Goal: Transaction & Acquisition: Purchase product/service

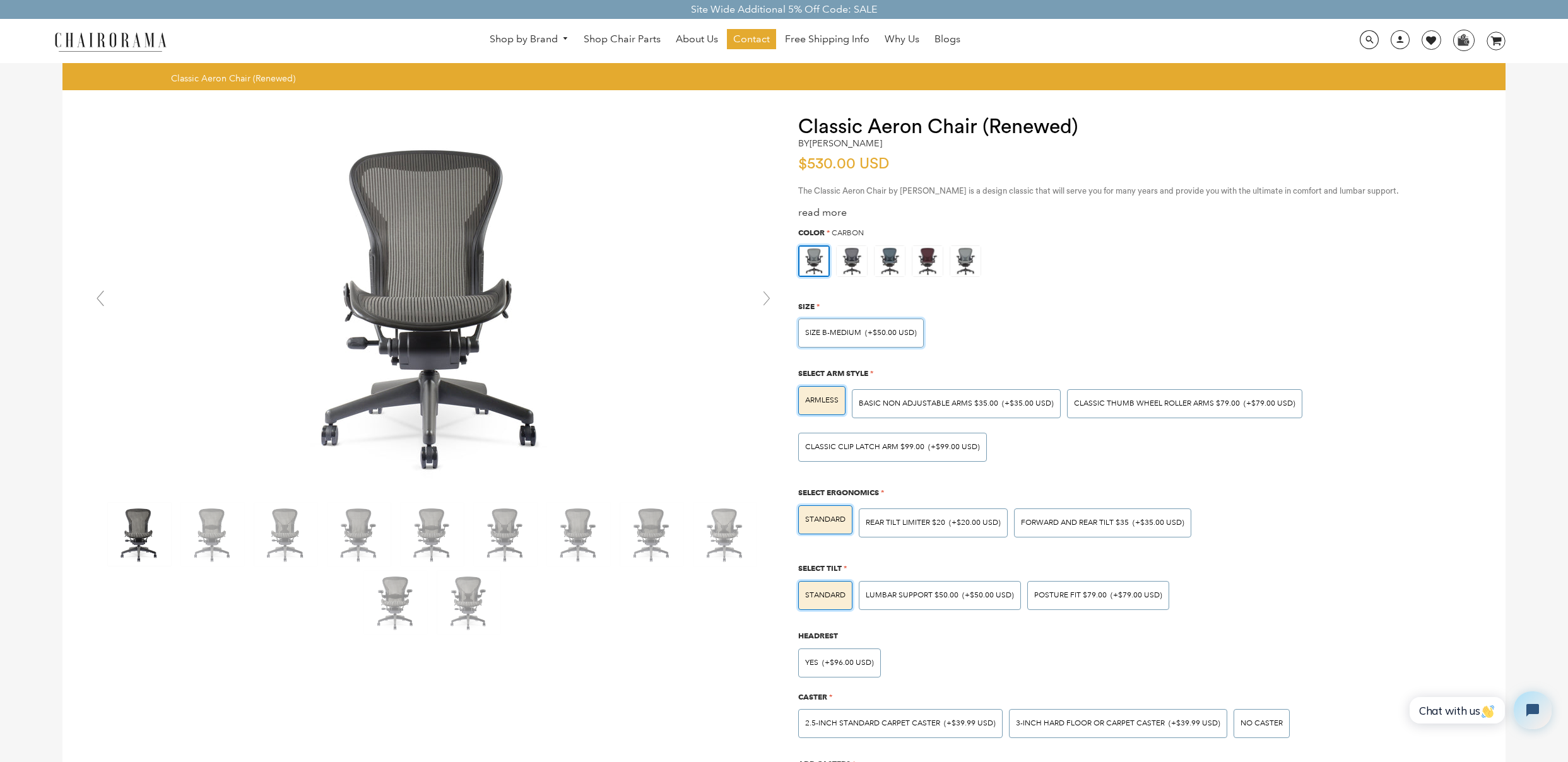
click at [870, 337] on span "(+$50.00 USD)" at bounding box center [891, 333] width 52 height 8
click at [0, 0] on input "SIZE B-MEDIUM (+$50.00 USD)" at bounding box center [0, 0] width 0 height 0
click at [852, 260] on img at bounding box center [852, 261] width 30 height 30
click at [0, 0] on input "radio" at bounding box center [0, 0] width 0 height 0
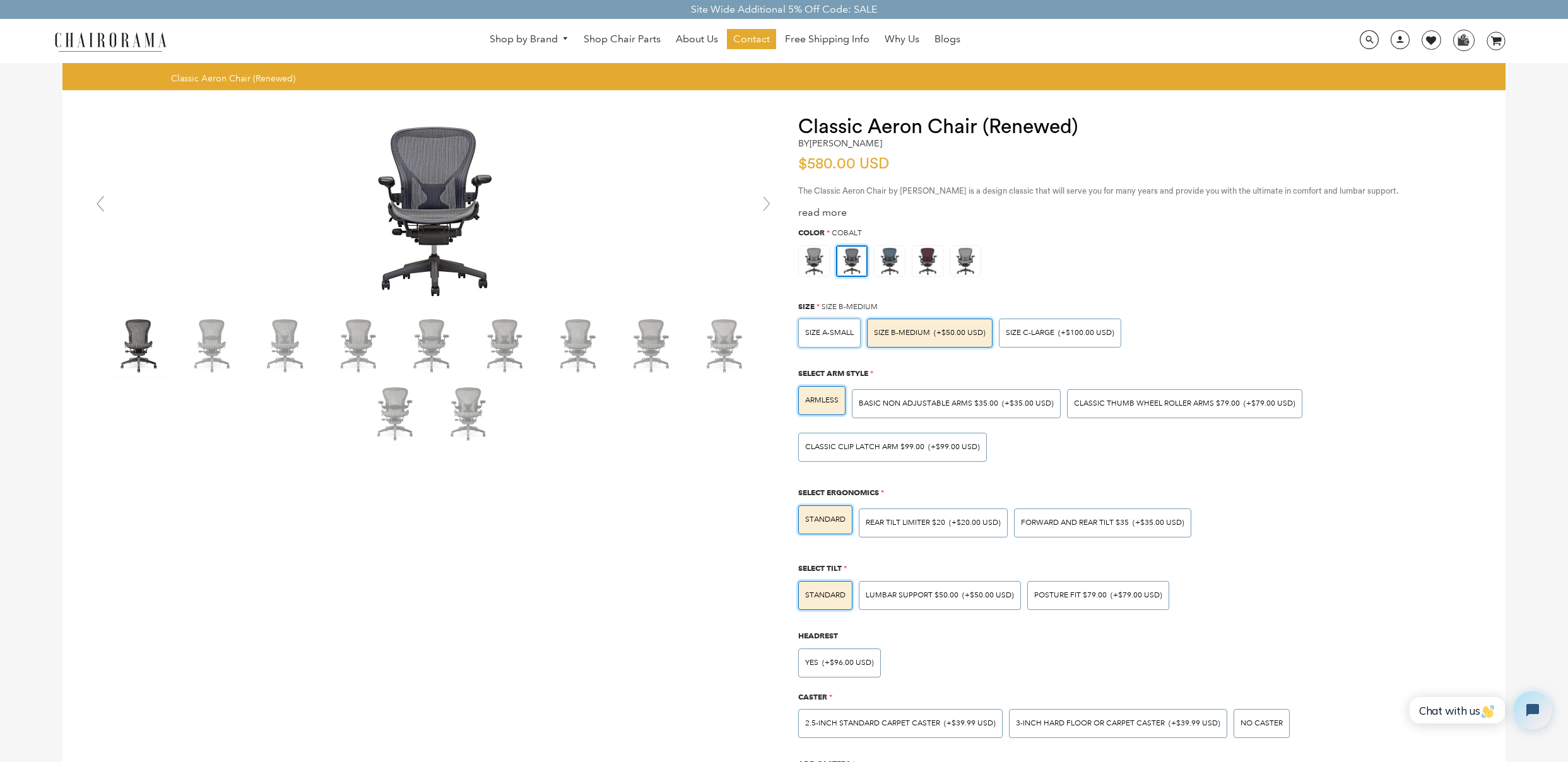
click at [852, 336] on span "SIZE A-SMALL" at bounding box center [829, 333] width 48 height 10
click at [0, 0] on input "SIZE A-SMALL" at bounding box center [0, 0] width 0 height 0
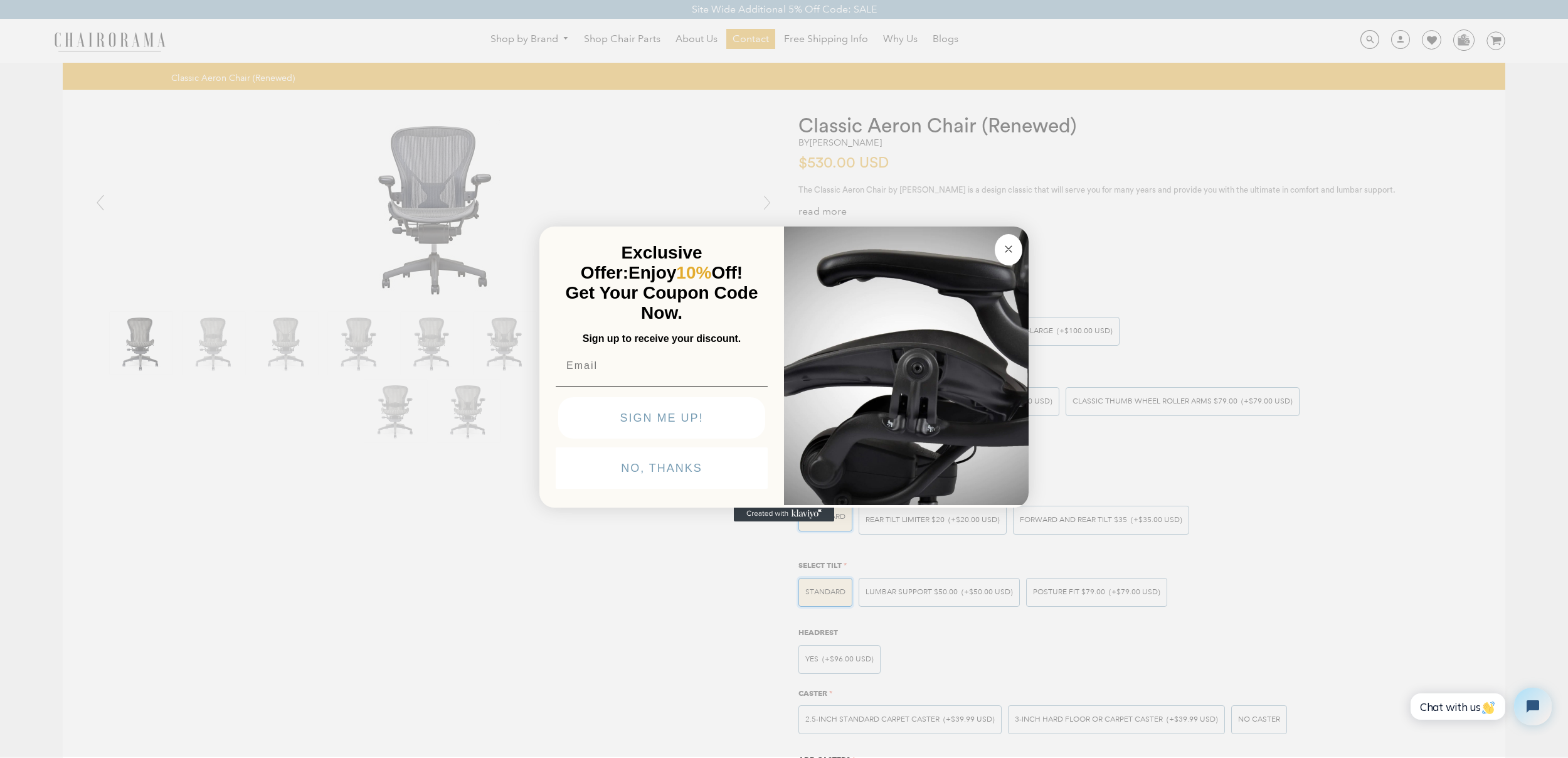
click at [1007, 246] on circle "Close dialog" at bounding box center [1009, 249] width 15 height 15
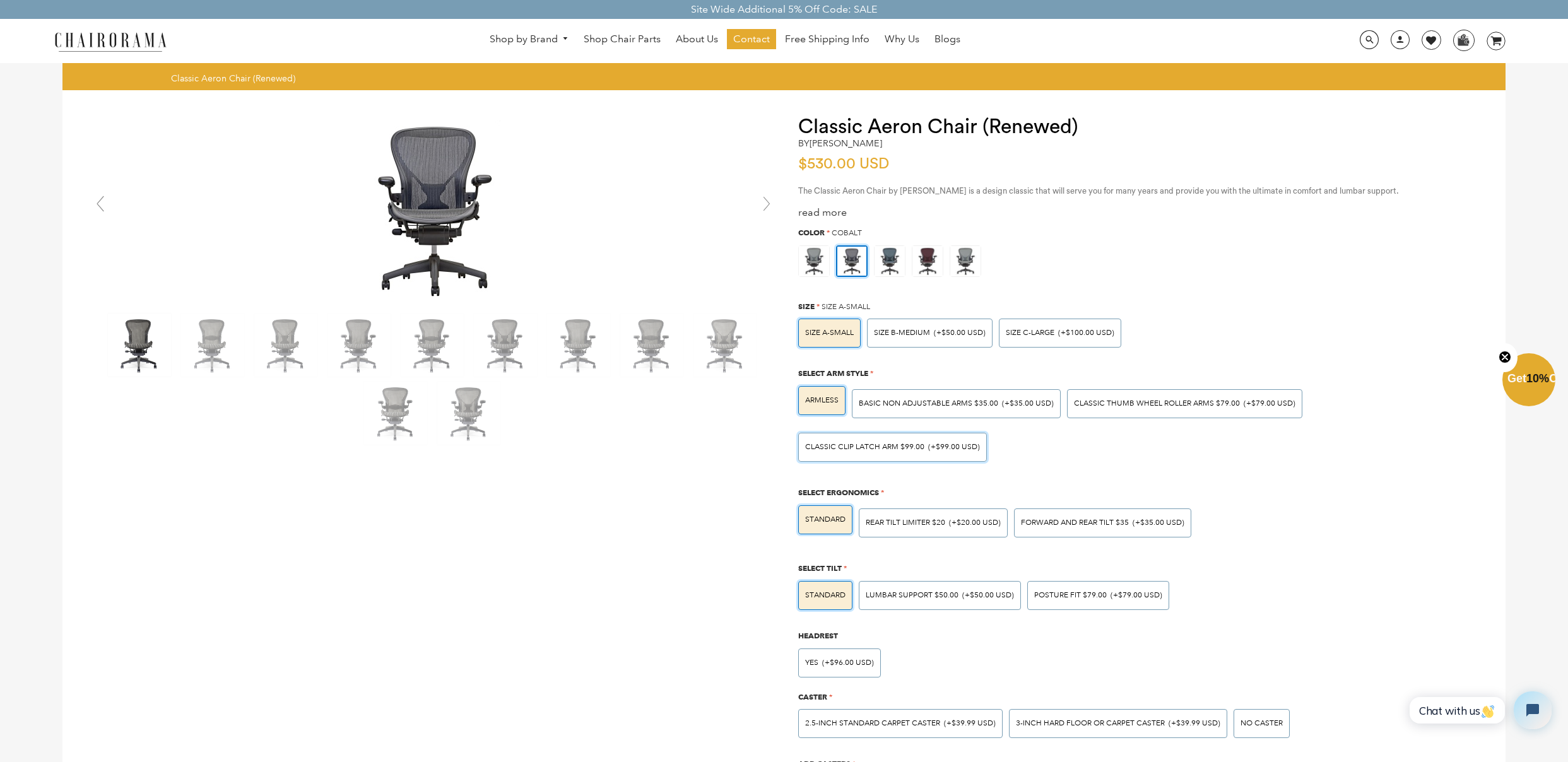
click at [923, 451] on div "Classic Clip Latch Arm $99.00 (+$99.00 USD)" at bounding box center [893, 447] width 175 height 8
click at [0, 0] on input "Classic Clip Latch Arm $99.00 (+$99.00 USD)" at bounding box center [0, 0] width 0 height 0
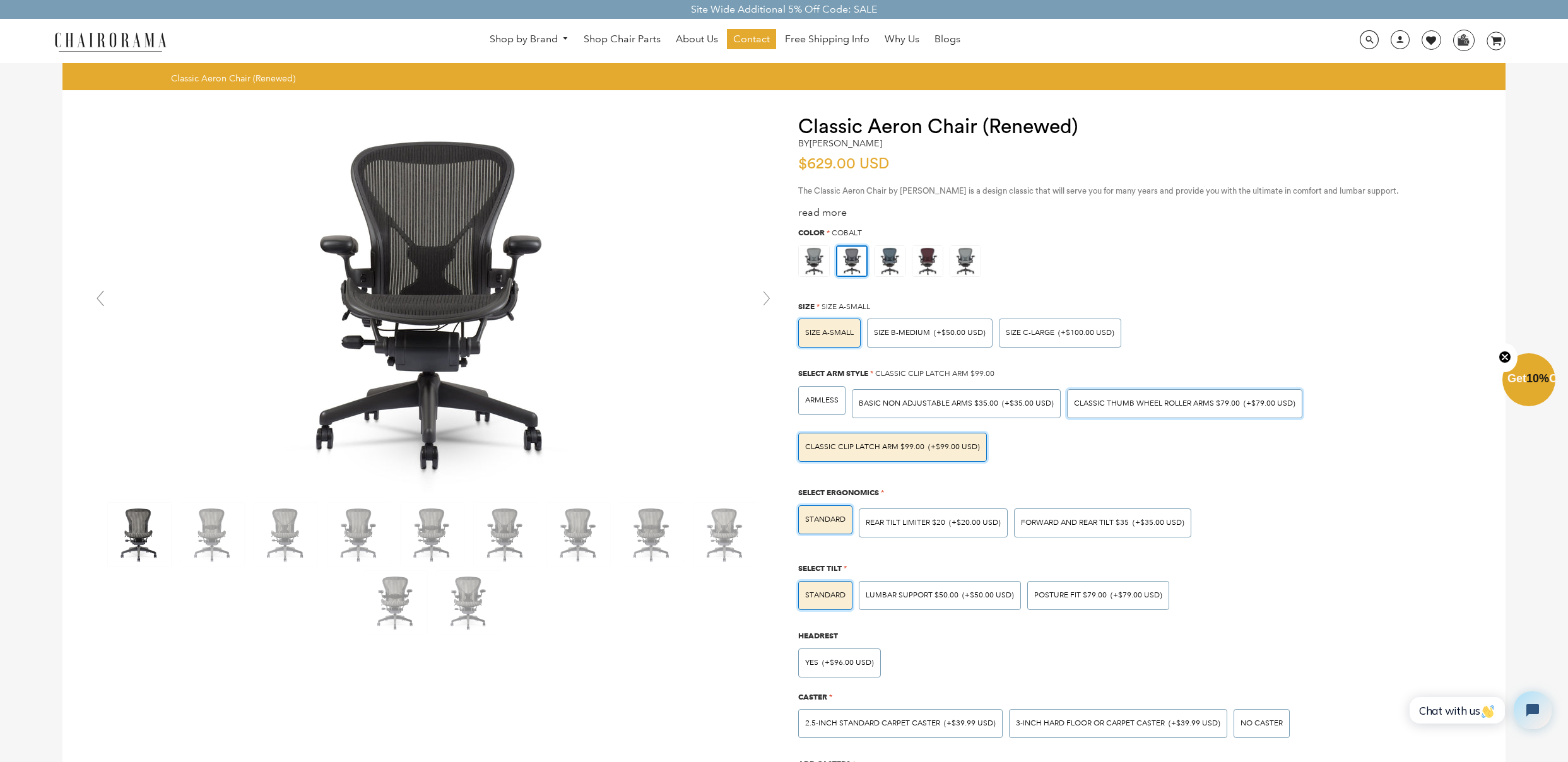
click at [1138, 411] on div "Classic Thumb Wheel Roller Arms $79.00 (+$79.00 USD)" at bounding box center [1185, 403] width 235 height 29
click at [0, 0] on input "Classic Thumb Wheel Roller Arms $79.00 (+$79.00 USD)" at bounding box center [0, 0] width 0 height 0
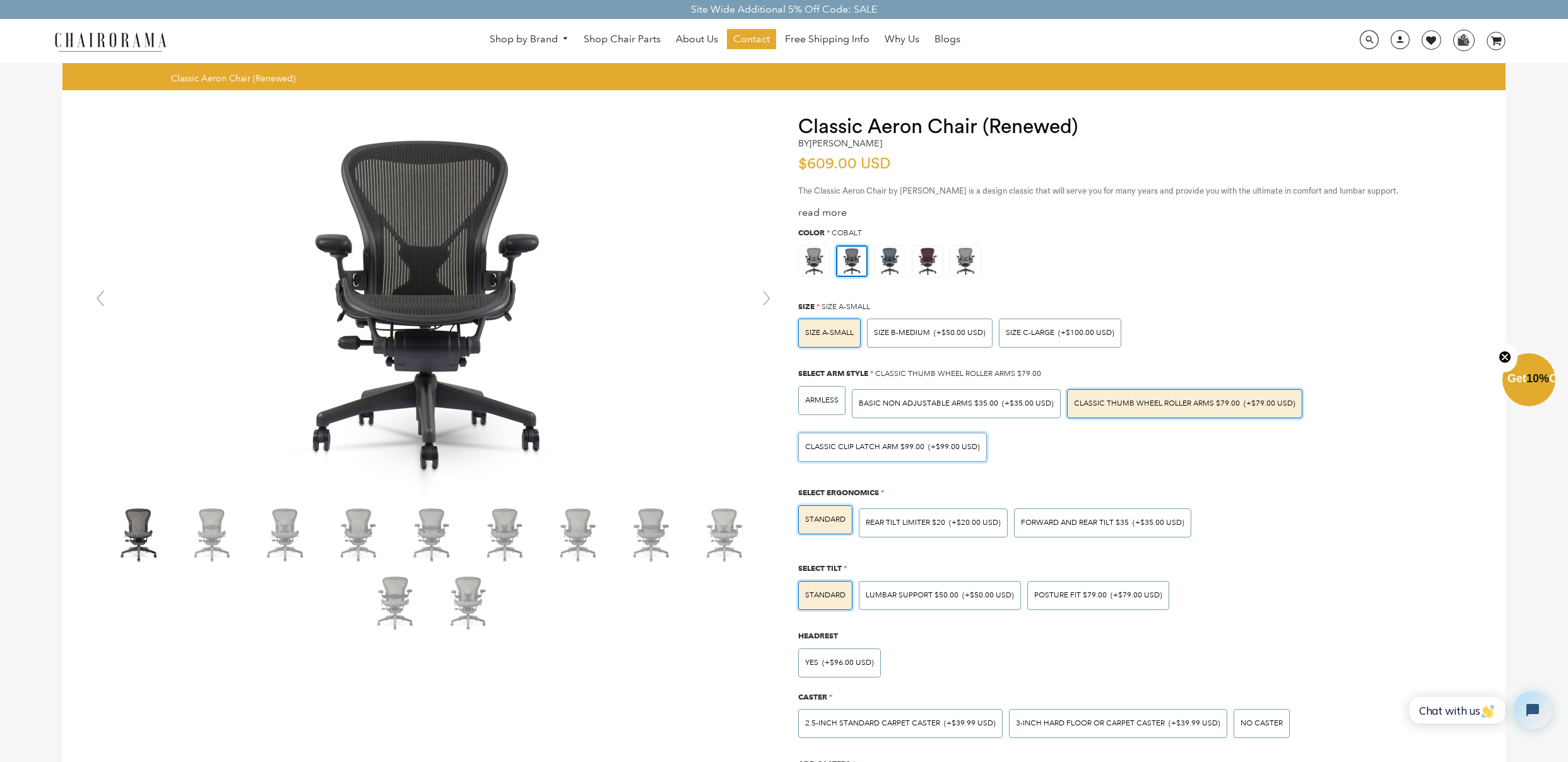
click at [926, 455] on div "Classic Clip Latch Arm $99.00 (+$99.00 USD)" at bounding box center [893, 447] width 189 height 29
click at [0, 0] on input "Classic Clip Latch Arm $99.00 (+$99.00 USD)" at bounding box center [0, 0] width 0 height 0
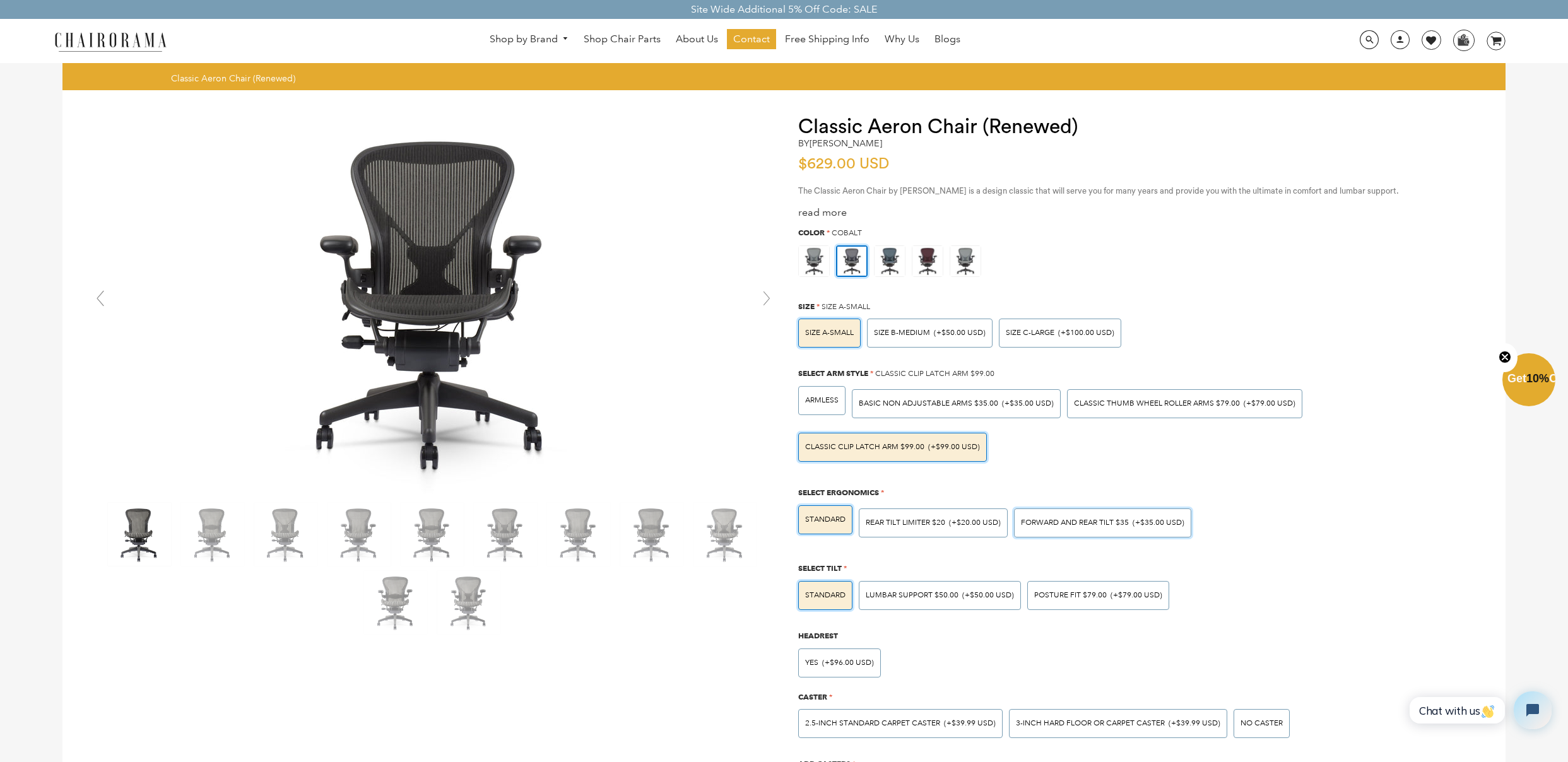
click at [1142, 523] on span "(+$35.00 USD)" at bounding box center [1159, 523] width 52 height 8
click at [0, 0] on input "Forward And Rear Tilt $35 (+$35.00 USD)" at bounding box center [0, 0] width 0 height 0
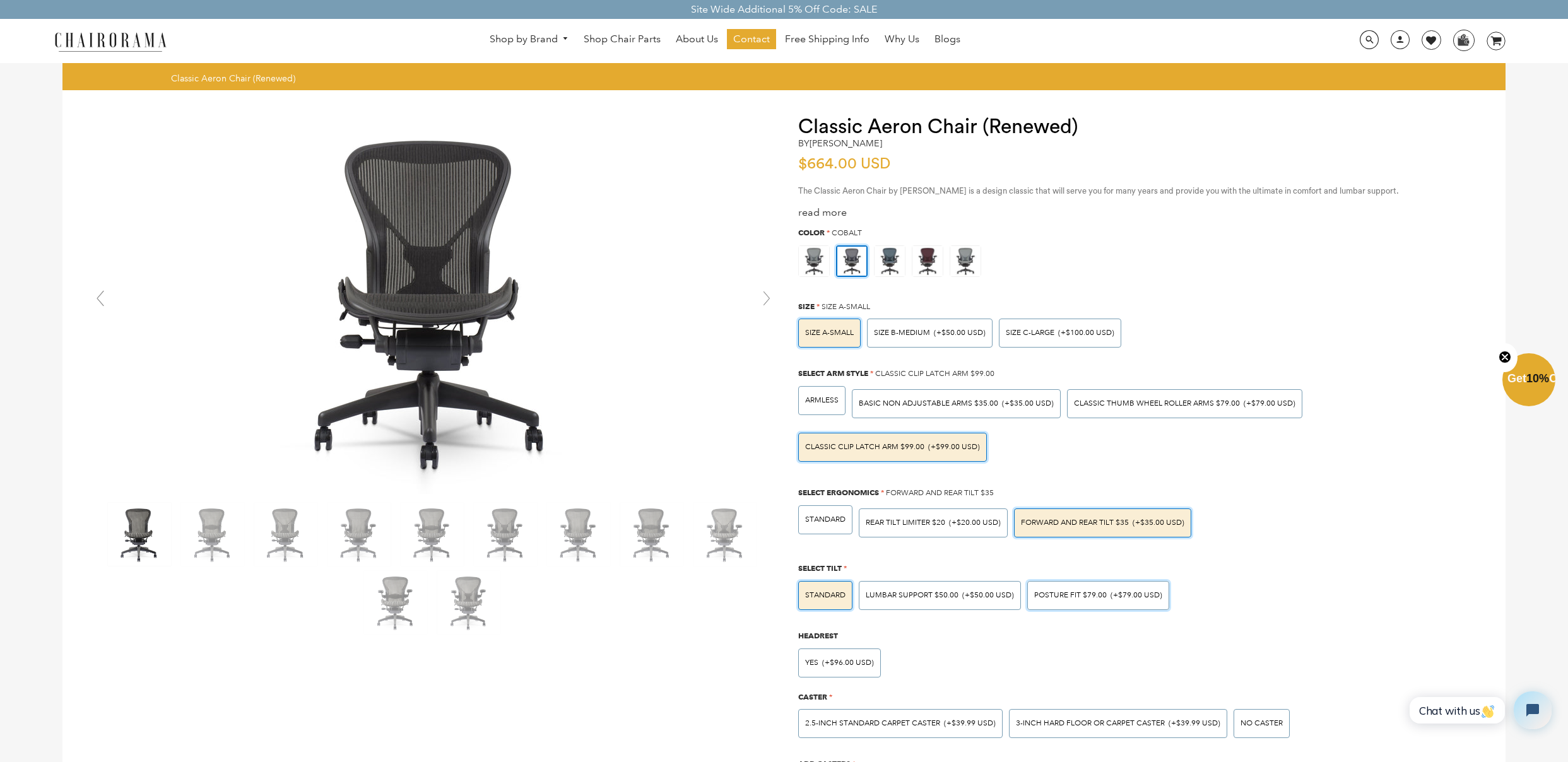
click at [1095, 602] on div "POSTURE FIT $79.00 (+$79.00 USD)" at bounding box center [1098, 595] width 142 height 29
click at [0, 0] on input "POSTURE FIT $79.00 (+$79.00 USD)" at bounding box center [0, 0] width 0 height 0
click at [1248, 408] on span "(+$79.00 USD)" at bounding box center [1269, 404] width 52 height 8
click at [0, 0] on input "Classic Thumb Wheel Roller Arms $79.00 (+$79.00 USD)" at bounding box center [0, 0] width 0 height 0
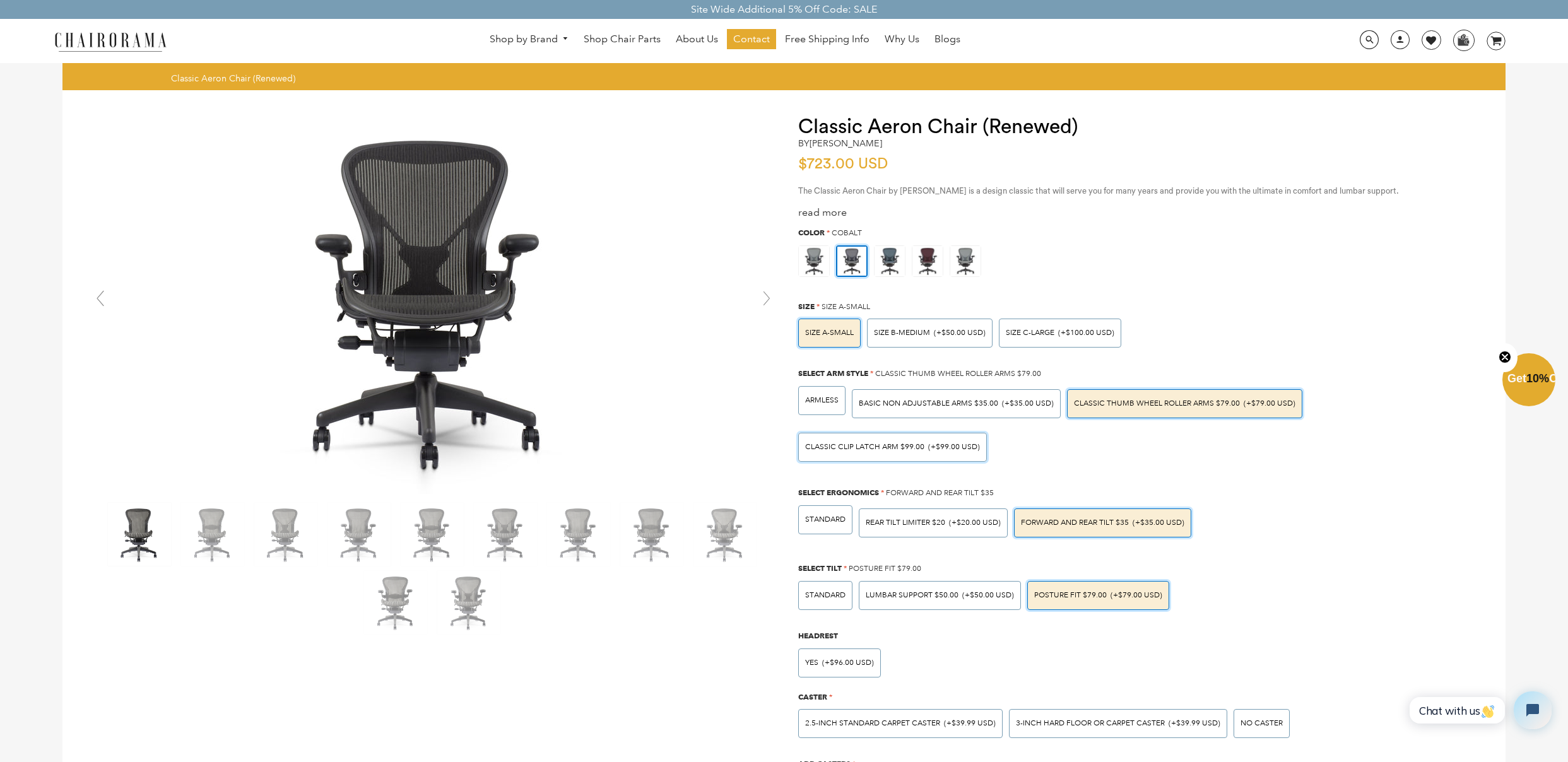
click at [895, 452] on div "Classic Clip Latch Arm $99.00 (+$99.00 USD)" at bounding box center [893, 447] width 189 height 29
click at [0, 0] on input "Classic Clip Latch Arm $99.00 (+$99.00 USD)" at bounding box center [0, 0] width 0 height 0
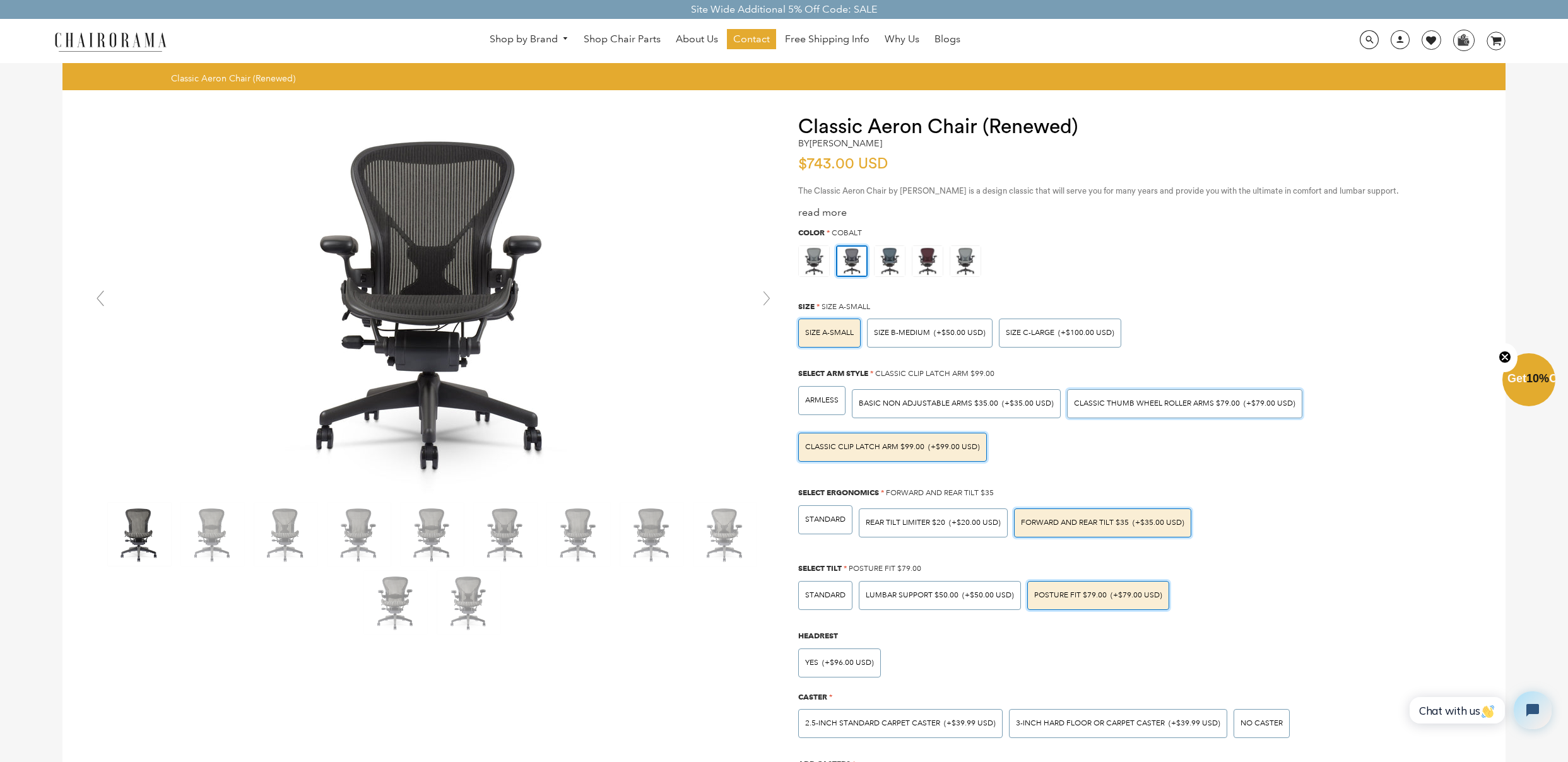
click at [1157, 409] on div "Classic Thumb Wheel Roller Arms $79.00 (+$79.00 USD)" at bounding box center [1185, 403] width 235 height 29
click at [0, 0] on input "Classic Thumb Wheel Roller Arms $79.00 (+$79.00 USD)" at bounding box center [0, 0] width 0 height 0
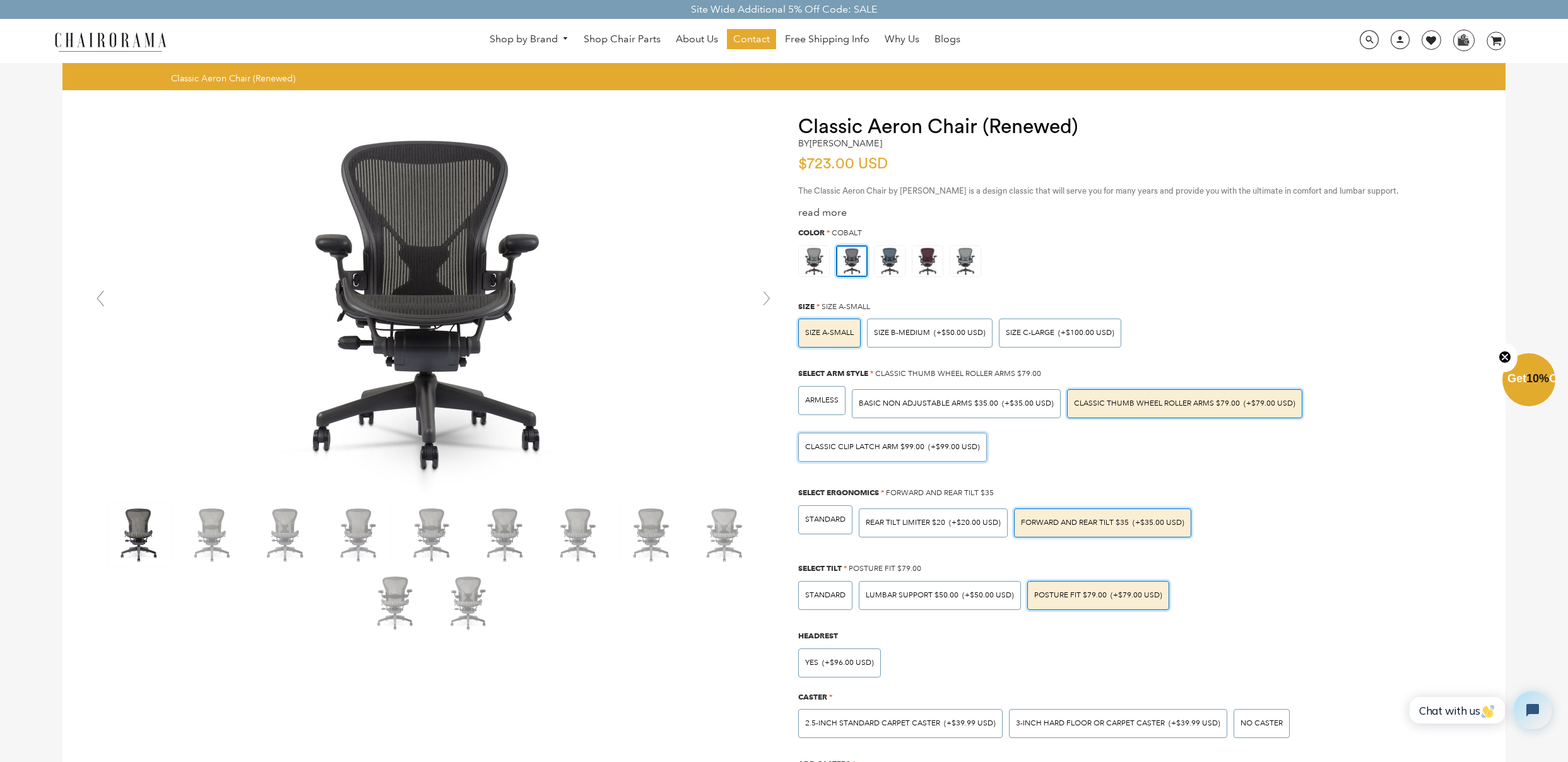
click at [980, 446] on div "Classic Clip Latch Arm $99.00 (+$99.00 USD)" at bounding box center [893, 447] width 189 height 29
click at [0, 0] on input "Classic Clip Latch Arm $99.00 (+$99.00 USD)" at bounding box center [0, 0] width 0 height 0
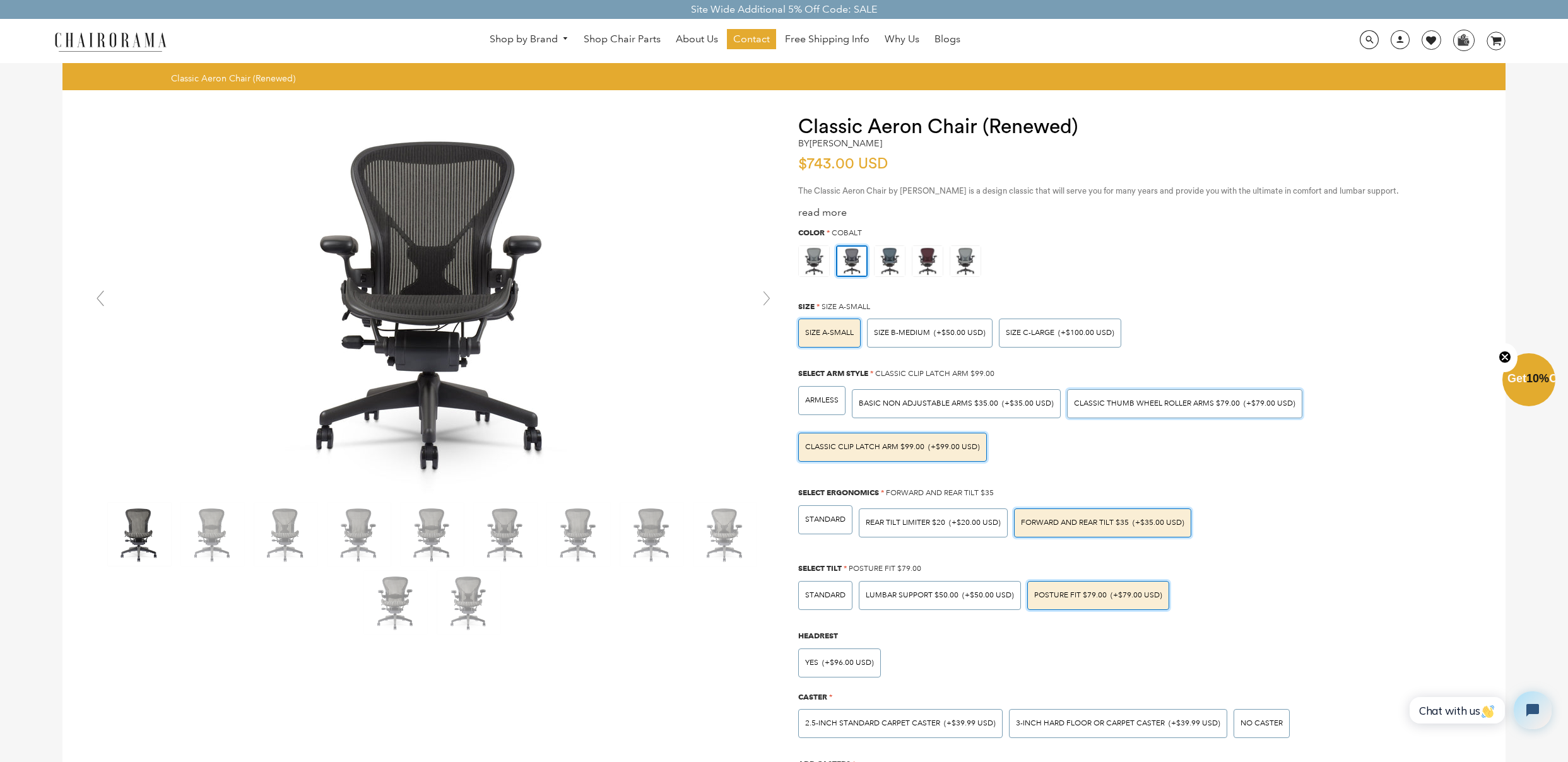
click at [1171, 391] on div "Classic Thumb Wheel Roller Arms $79.00 (+$79.00 USD)" at bounding box center [1185, 403] width 235 height 29
click at [0, 0] on input "Classic Thumb Wheel Roller Arms $79.00 (+$79.00 USD)" at bounding box center [0, 0] width 0 height 0
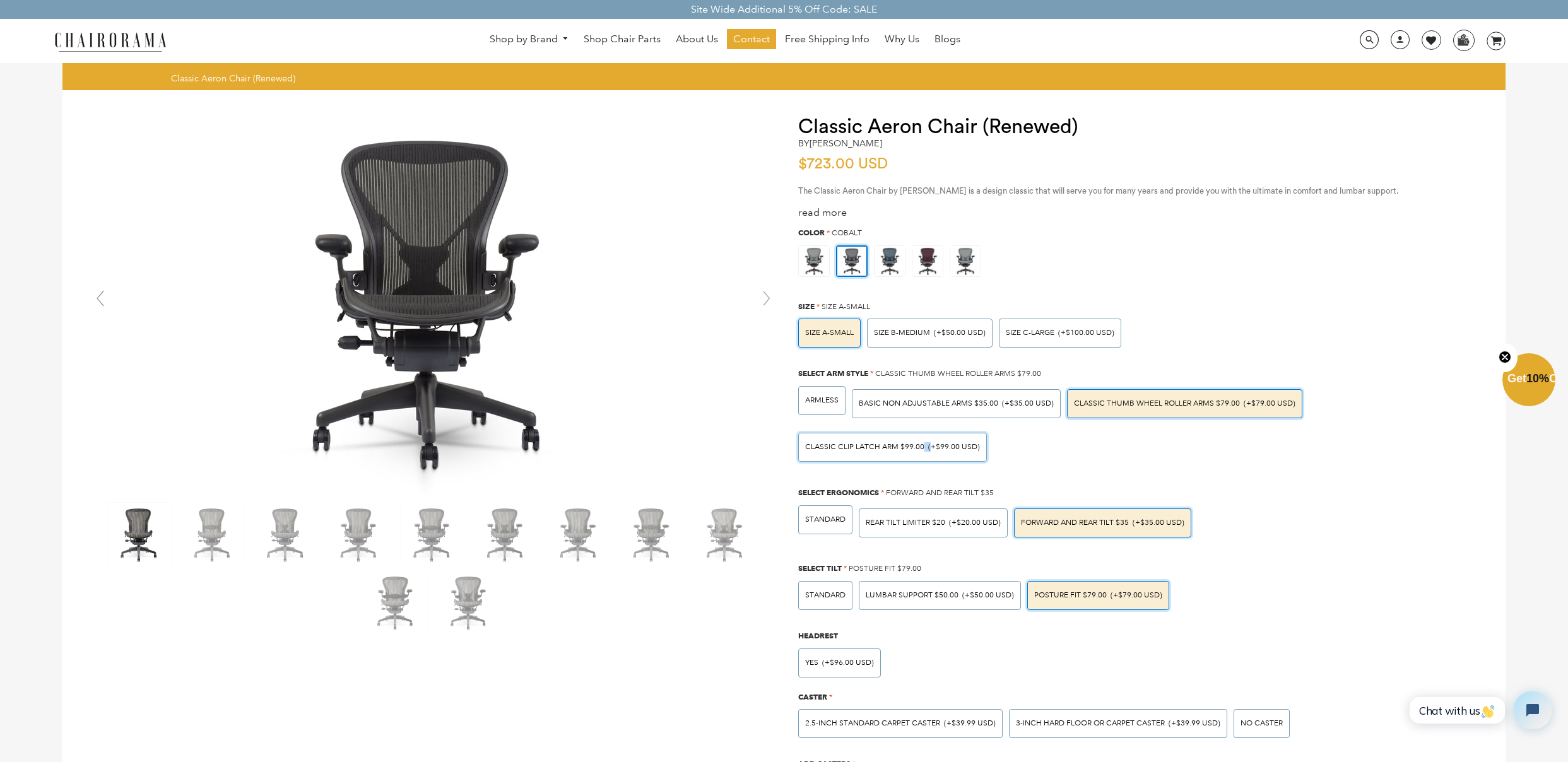
click at [924, 451] on div "Classic Clip Latch Arm $99.00 (+$99.00 USD)" at bounding box center [893, 447] width 175 height 8
click at [924, 453] on div "Classic Clip Latch Arm $99.00 (+$99.00 USD)" at bounding box center [893, 447] width 189 height 29
click at [0, 0] on input "Classic Clip Latch Arm $99.00 (+$99.00 USD)" at bounding box center [0, 0] width 0 height 0
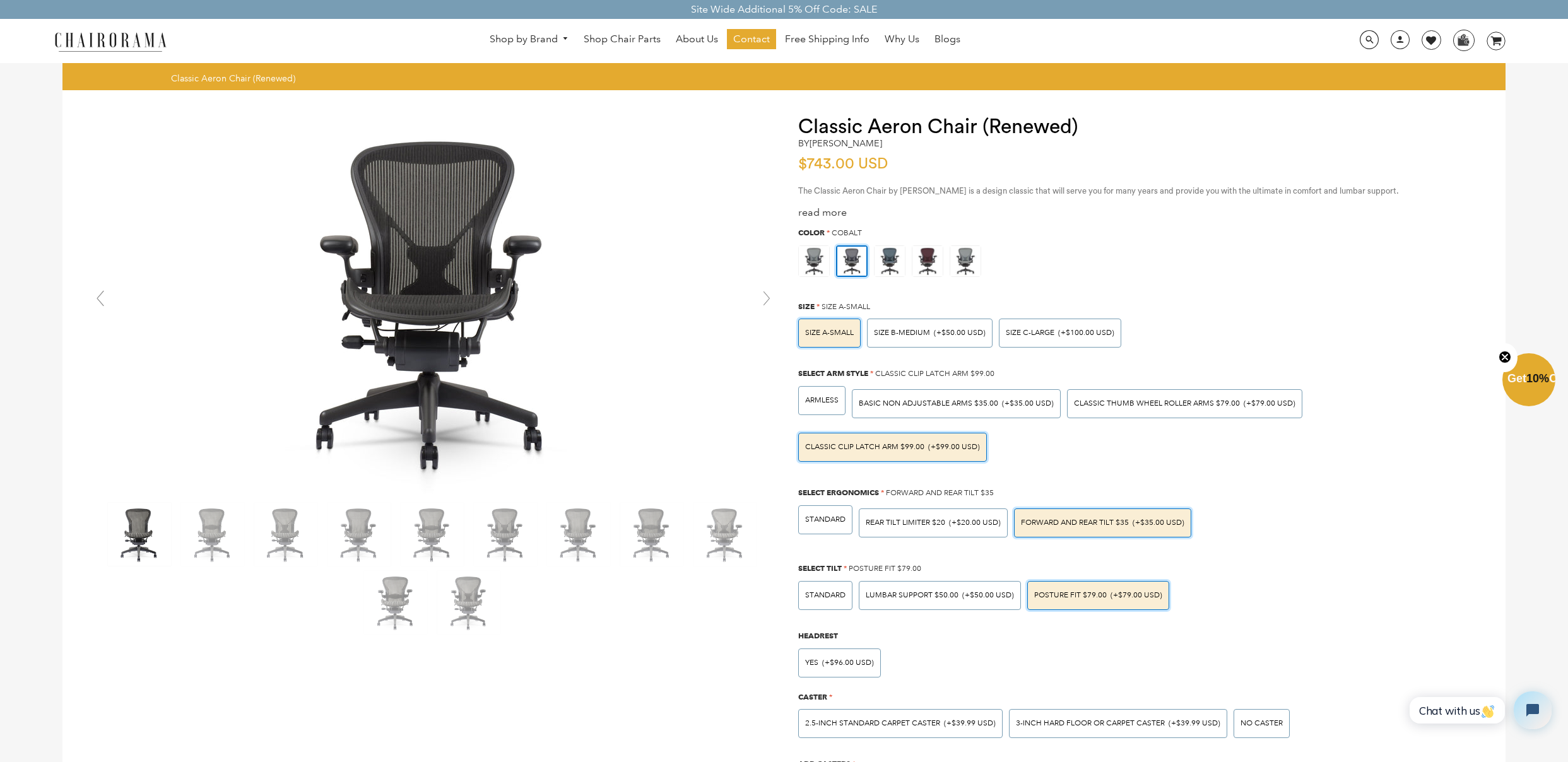
drag, startPoint x: 1216, startPoint y: 423, endPoint x: 1226, endPoint y: 423, distance: 10.0
click at [1226, 423] on div "ARMLESS BASIC NON ADJUSTABLE ARMS $35.00 (+$35.00 USD) Classic Thumb Wheel Roll…" at bounding box center [1136, 423] width 688 height 87
click at [1246, 406] on span "(+$79.00 USD)" at bounding box center [1269, 404] width 52 height 8
click at [0, 0] on input "Classic Thumb Wheel Roller Arms $79.00 (+$79.00 USD)" at bounding box center [0, 0] width 0 height 0
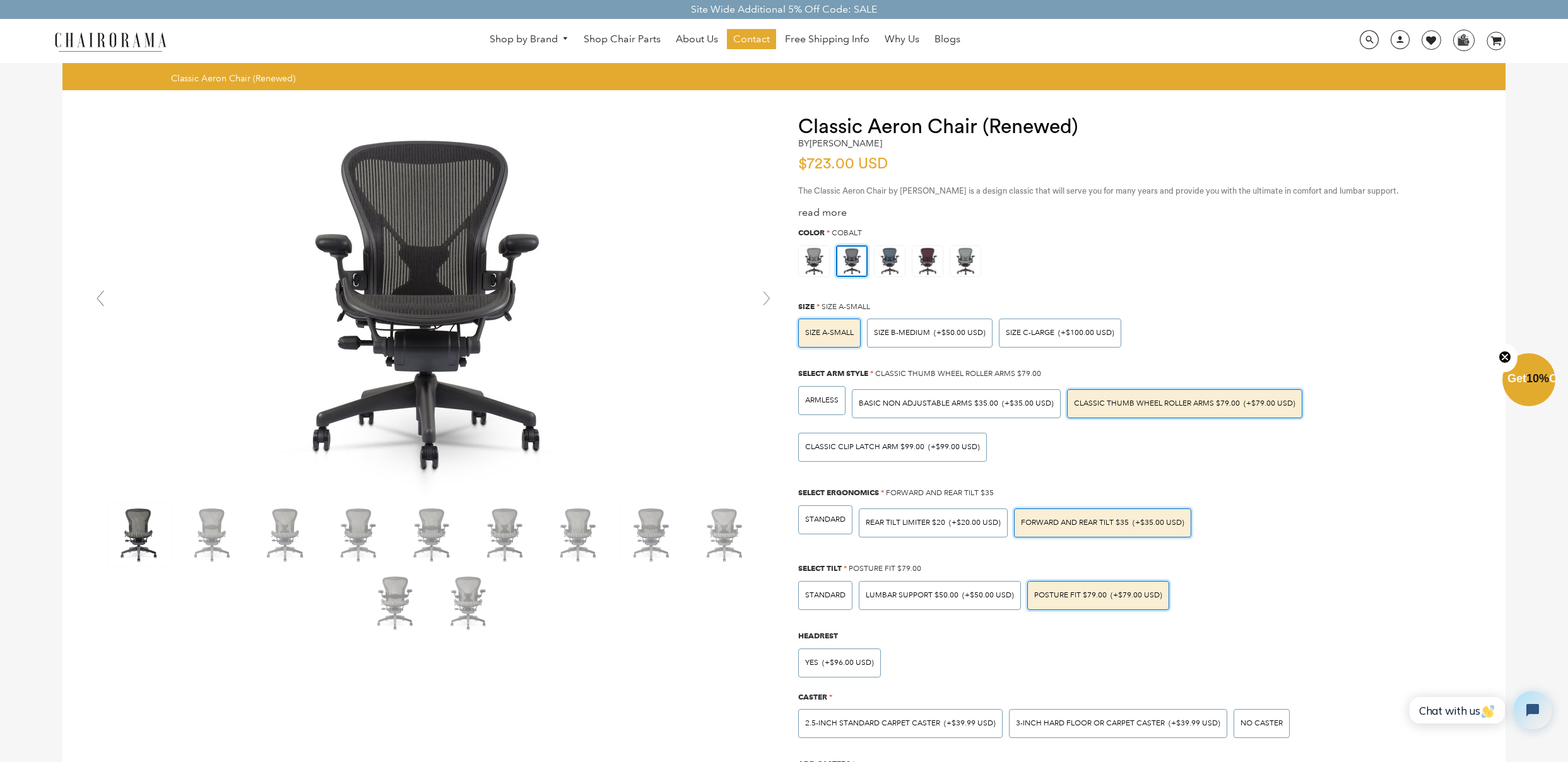
click at [1003, 453] on div "ARMLESS BASIC NON ADJUSTABLE ARMS $35.00 (+$35.00 USD) Classic Thumb Wheel Roll…" at bounding box center [1136, 423] width 688 height 87
click at [914, 445] on span "Classic Clip Latch Arm $99.00" at bounding box center [865, 447] width 119 height 10
click at [0, 0] on input "Classic Clip Latch Arm $99.00 (+$99.00 USD)" at bounding box center [0, 0] width 0 height 0
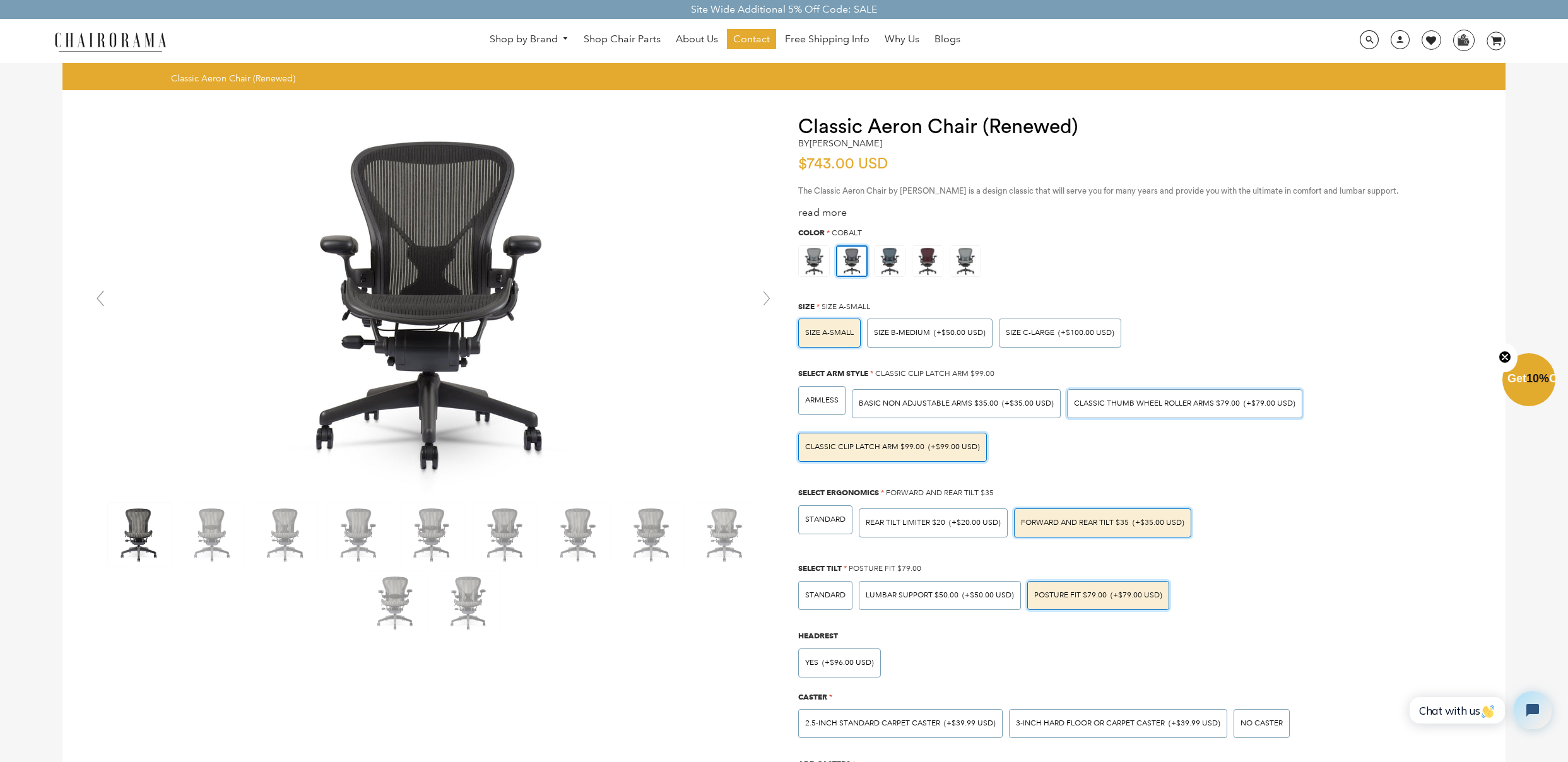
click at [1158, 402] on span "Classic Thumb Wheel Roller Arms $79.00" at bounding box center [1157, 404] width 166 height 10
click at [0, 0] on input "Classic Thumb Wheel Roller Arms $79.00 (+$79.00 USD)" at bounding box center [0, 0] width 0 height 0
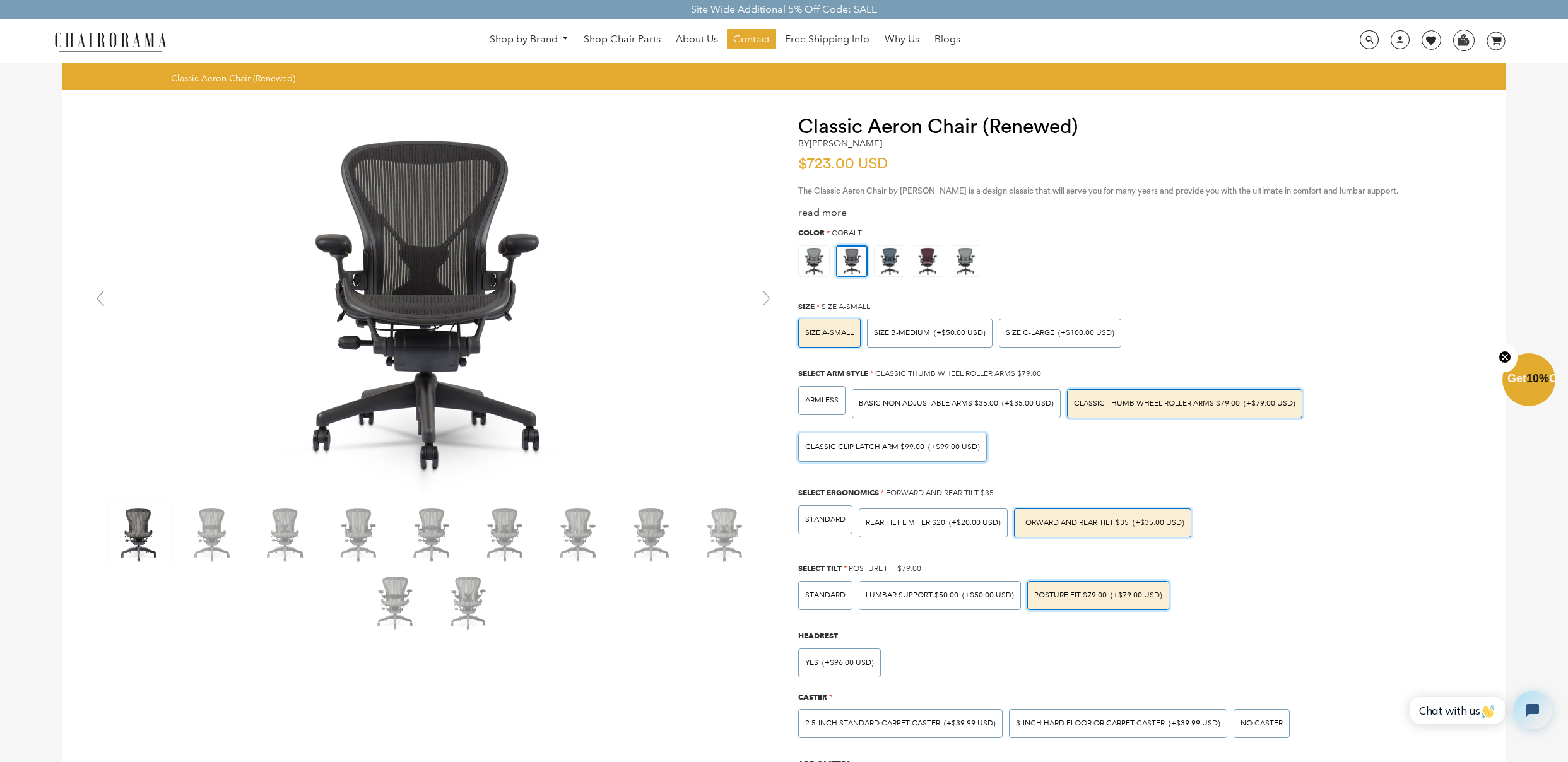
click at [926, 457] on div "Classic Clip Latch Arm $99.00 (+$99.00 USD)" at bounding box center [893, 447] width 189 height 29
click at [0, 0] on input "Classic Clip Latch Arm $99.00 (+$99.00 USD)" at bounding box center [0, 0] width 0 height 0
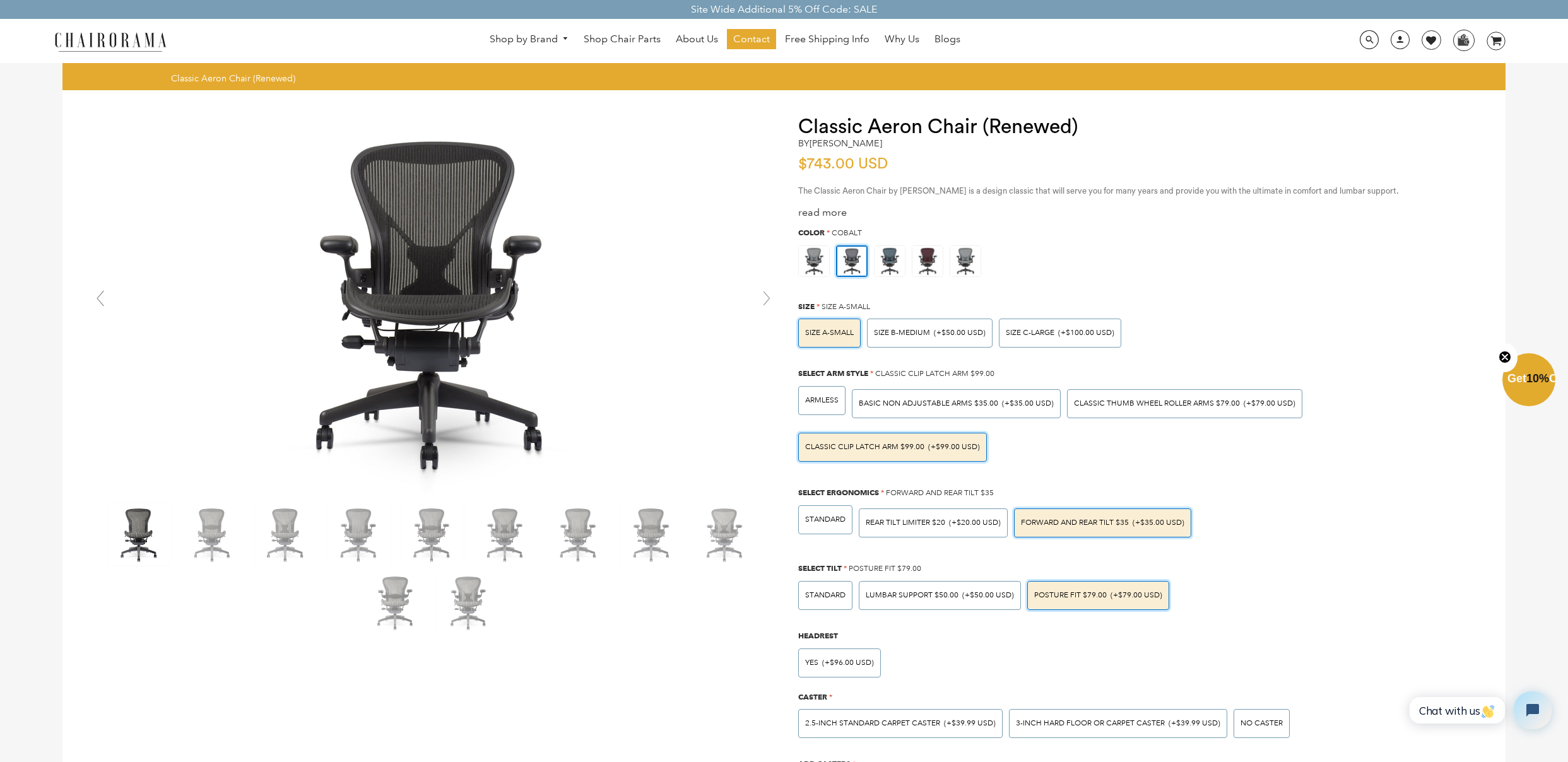
click at [1163, 421] on div "Classic Thumb Wheel Roller Arms $79.00 (+$79.00 USD)" at bounding box center [1185, 404] width 235 height 39
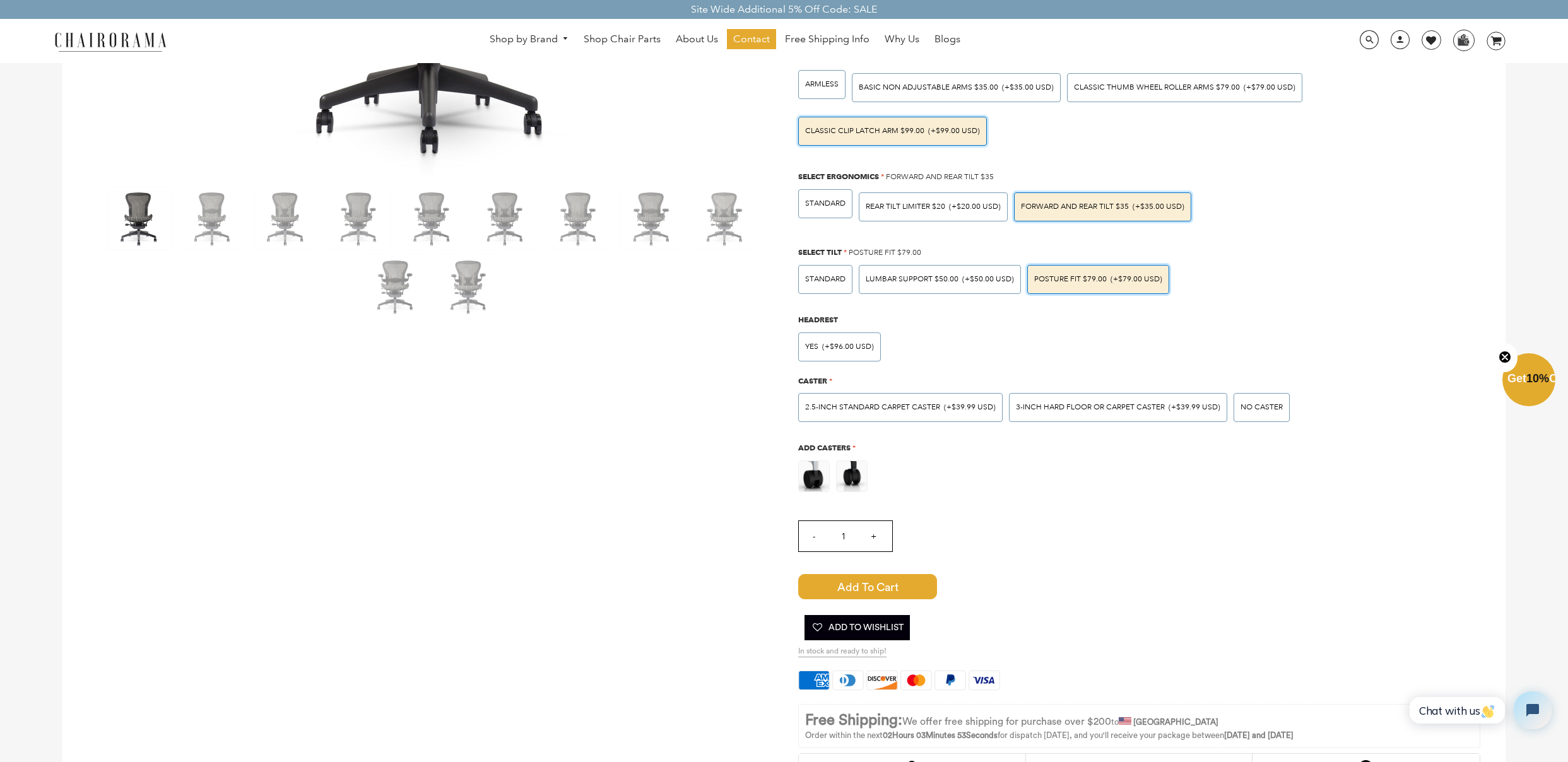
scroll to position [316, 0]
click at [1089, 414] on div "3-inch Hard Floor or Carpet Caster (+$39.99 USD)" at bounding box center [1118, 408] width 218 height 29
click at [0, 0] on input "3-inch Hard Floor or Carpet Caster (+$39.99 USD)" at bounding box center [0, 0] width 0 height 0
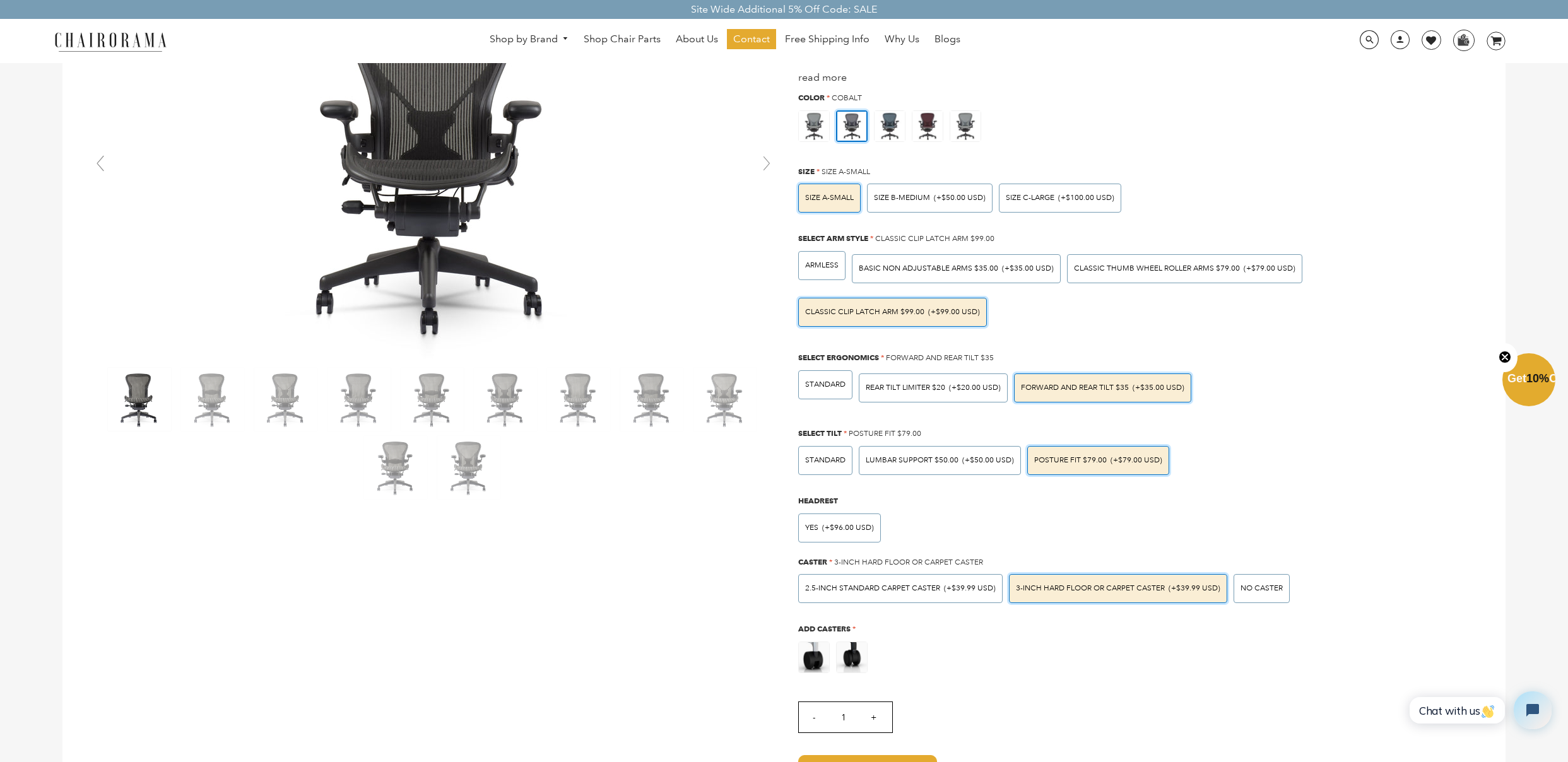
scroll to position [0, 0]
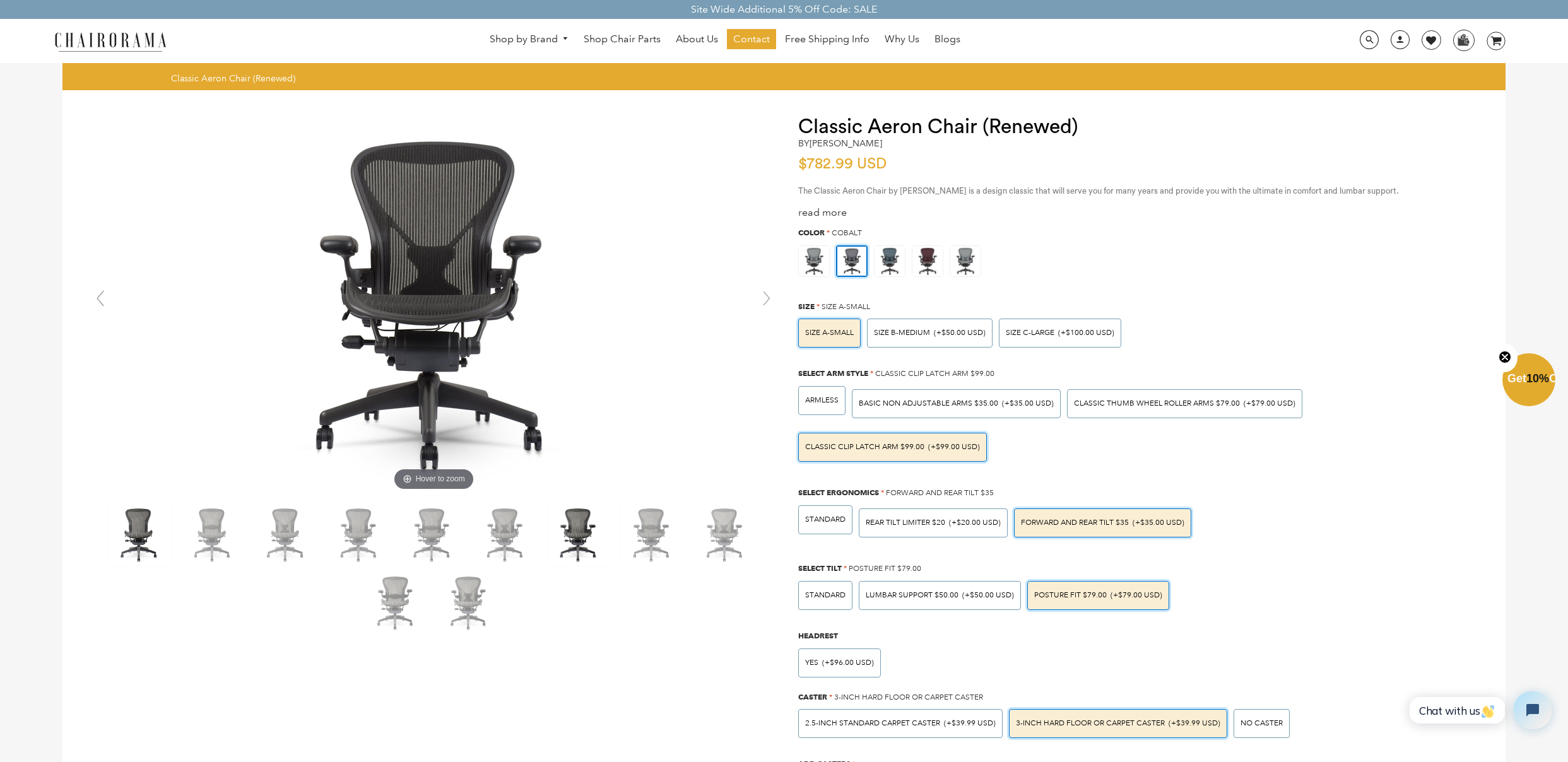
click at [599, 537] on img at bounding box center [579, 535] width 63 height 63
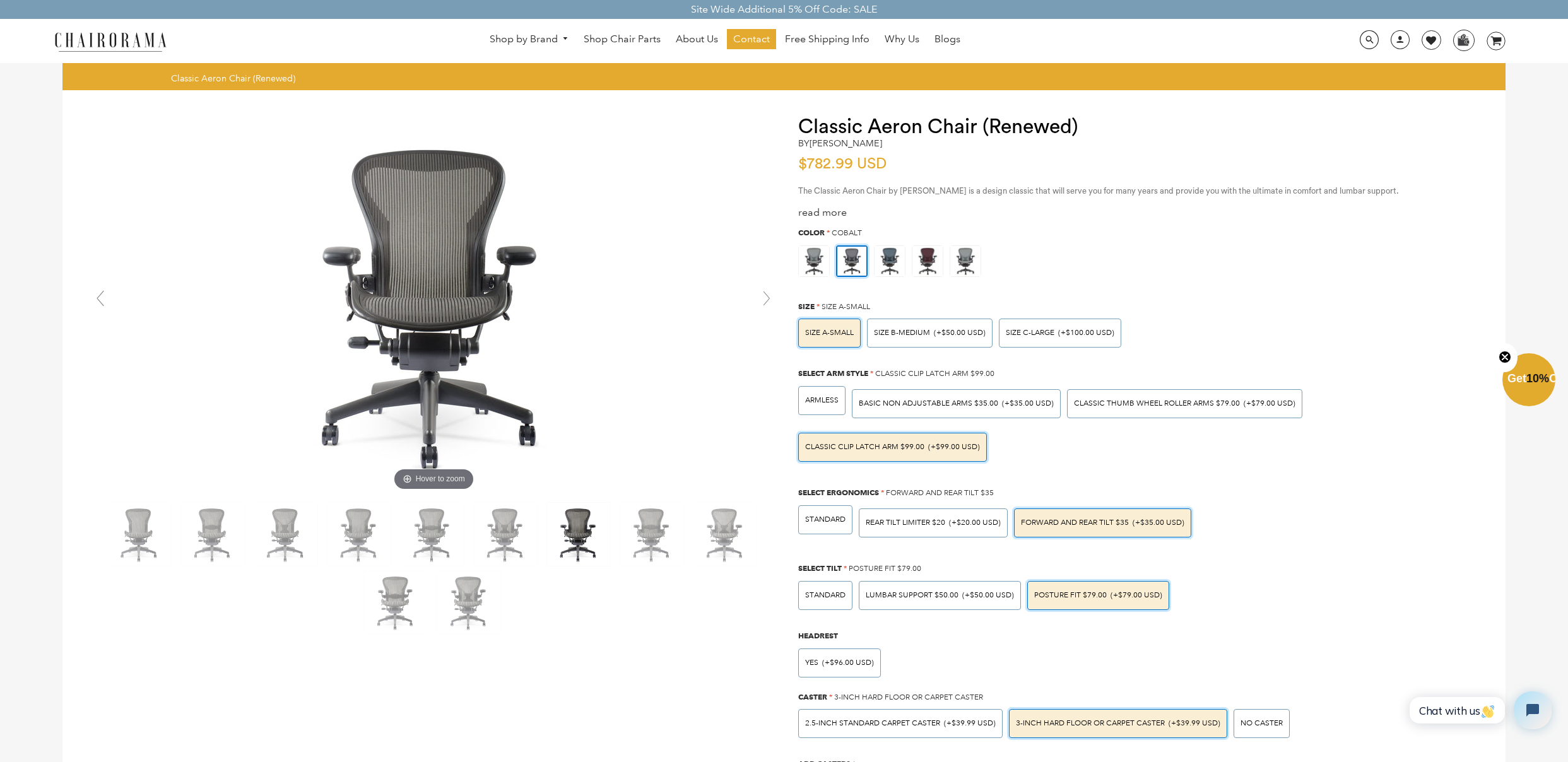
click at [467, 559] on div at bounding box center [433, 568] width 691 height 136
click at [427, 536] on img at bounding box center [432, 535] width 63 height 63
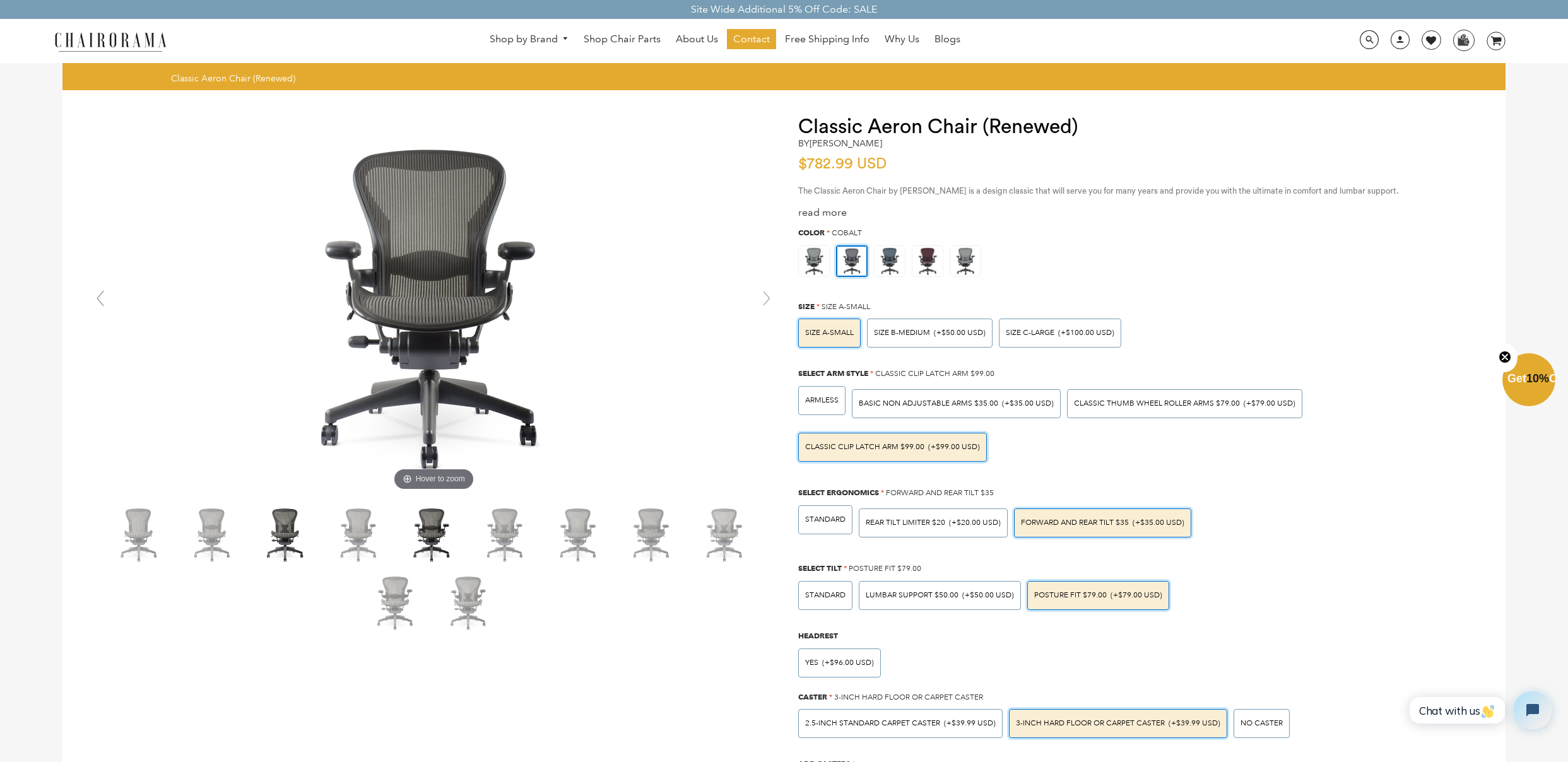
click at [313, 540] on img at bounding box center [285, 535] width 63 height 63
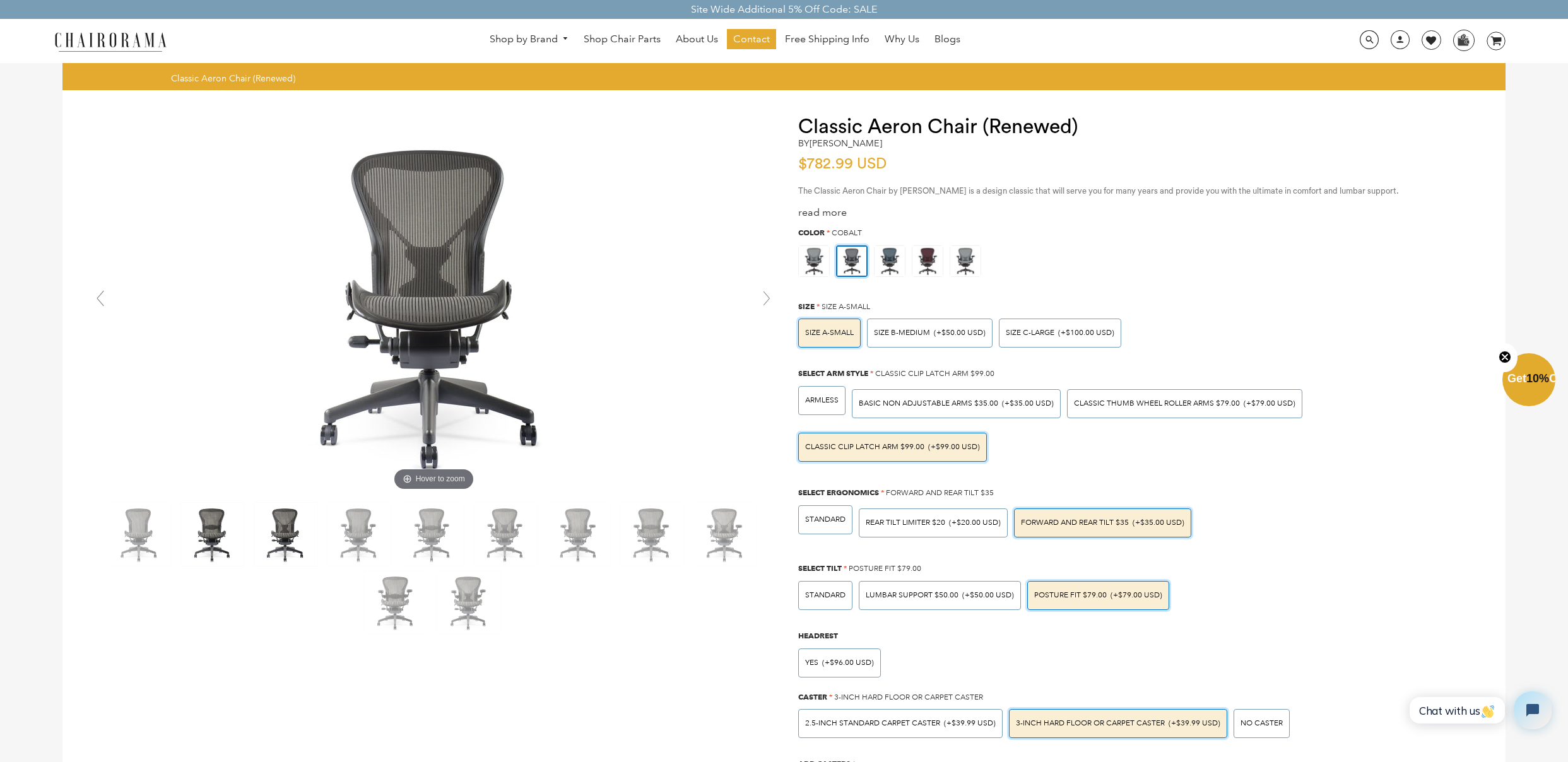
click at [209, 538] on img at bounding box center [213, 535] width 63 height 63
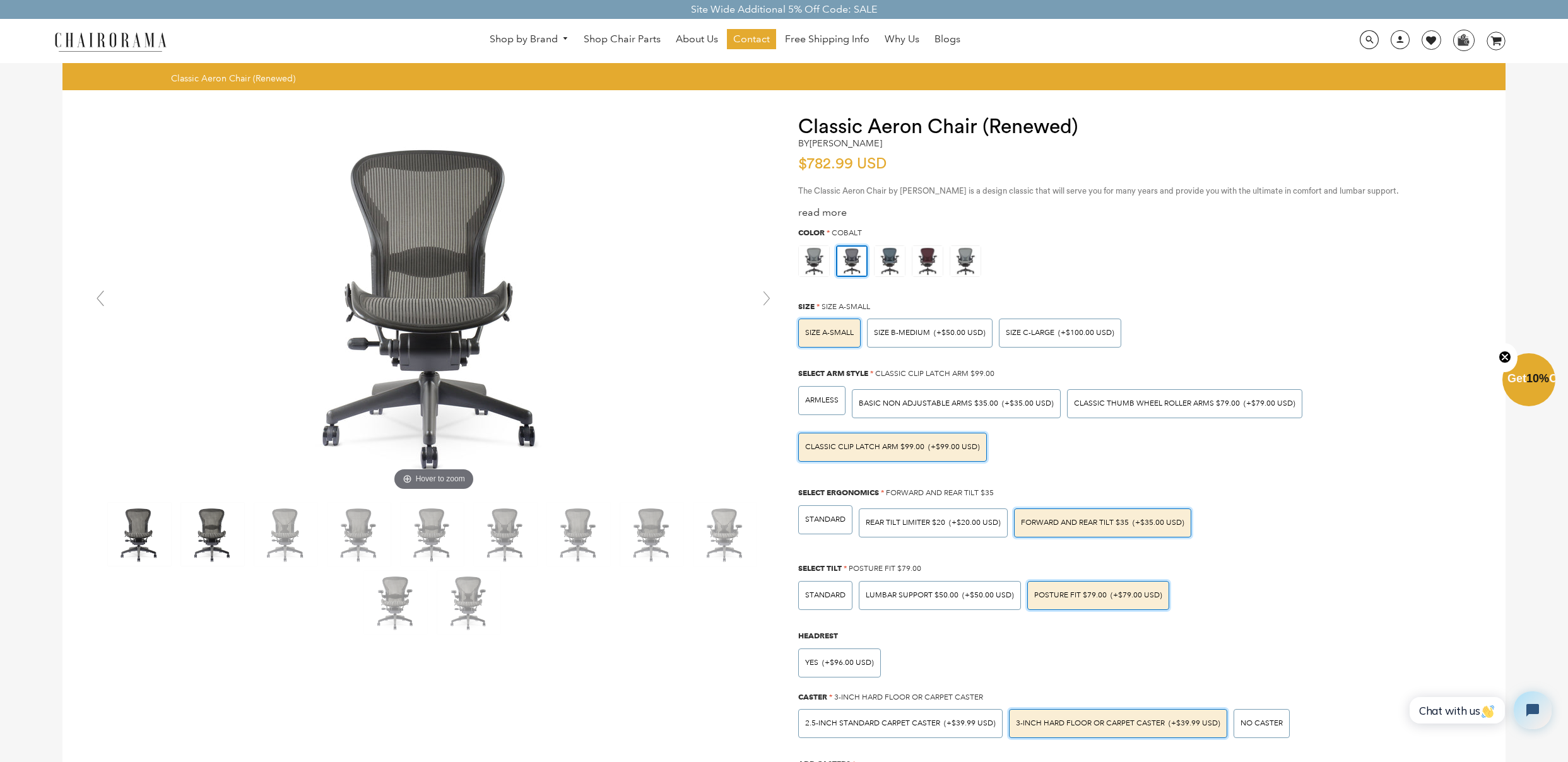
click at [151, 539] on img at bounding box center [139, 535] width 63 height 63
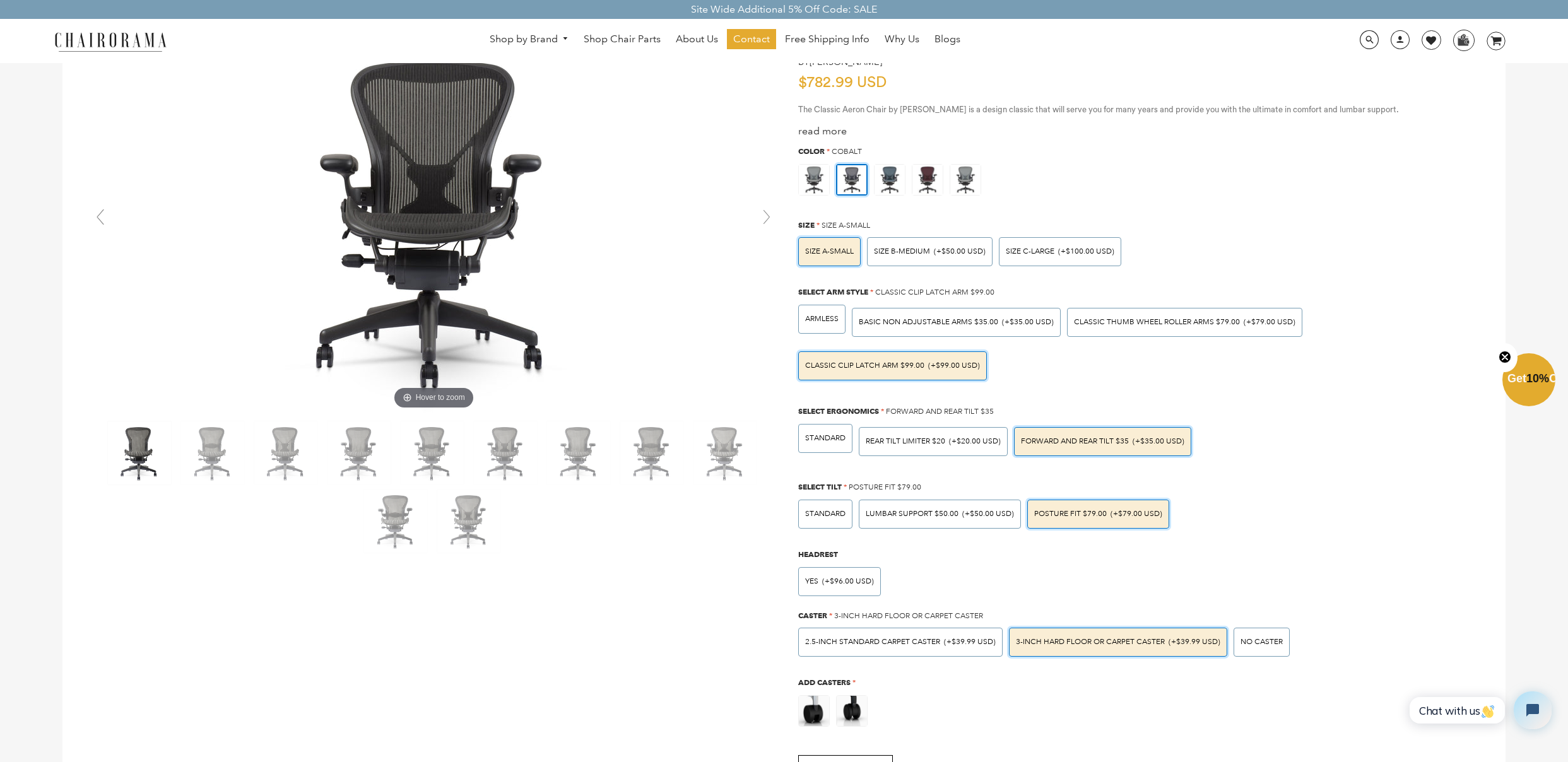
scroll to position [81, 0]
click at [480, 520] on img at bounding box center [469, 521] width 63 height 63
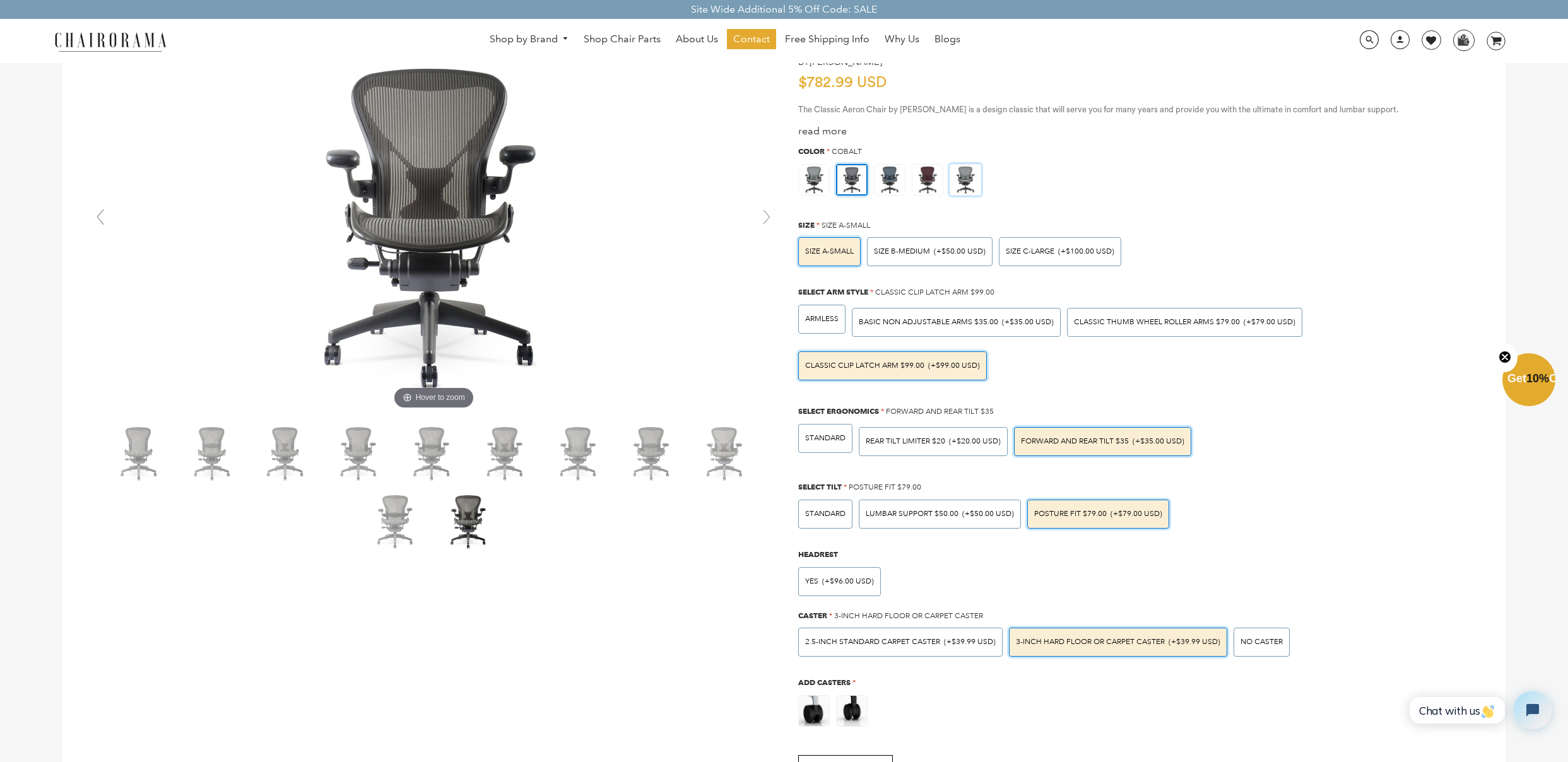
click at [967, 175] on img at bounding box center [965, 179] width 30 height 30
click at [0, 0] on input "radio" at bounding box center [0, 0] width 0 height 0
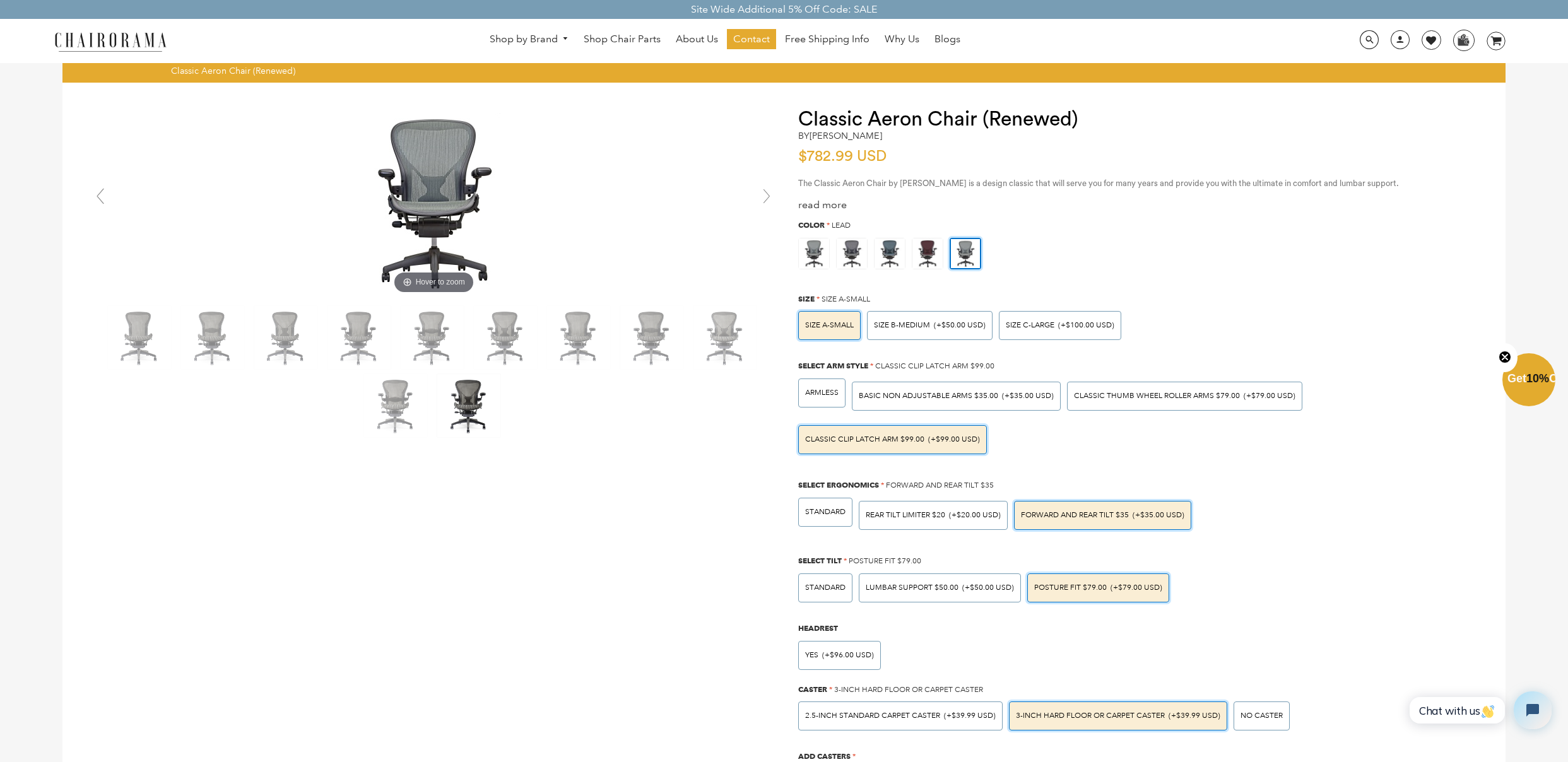
scroll to position [0, 0]
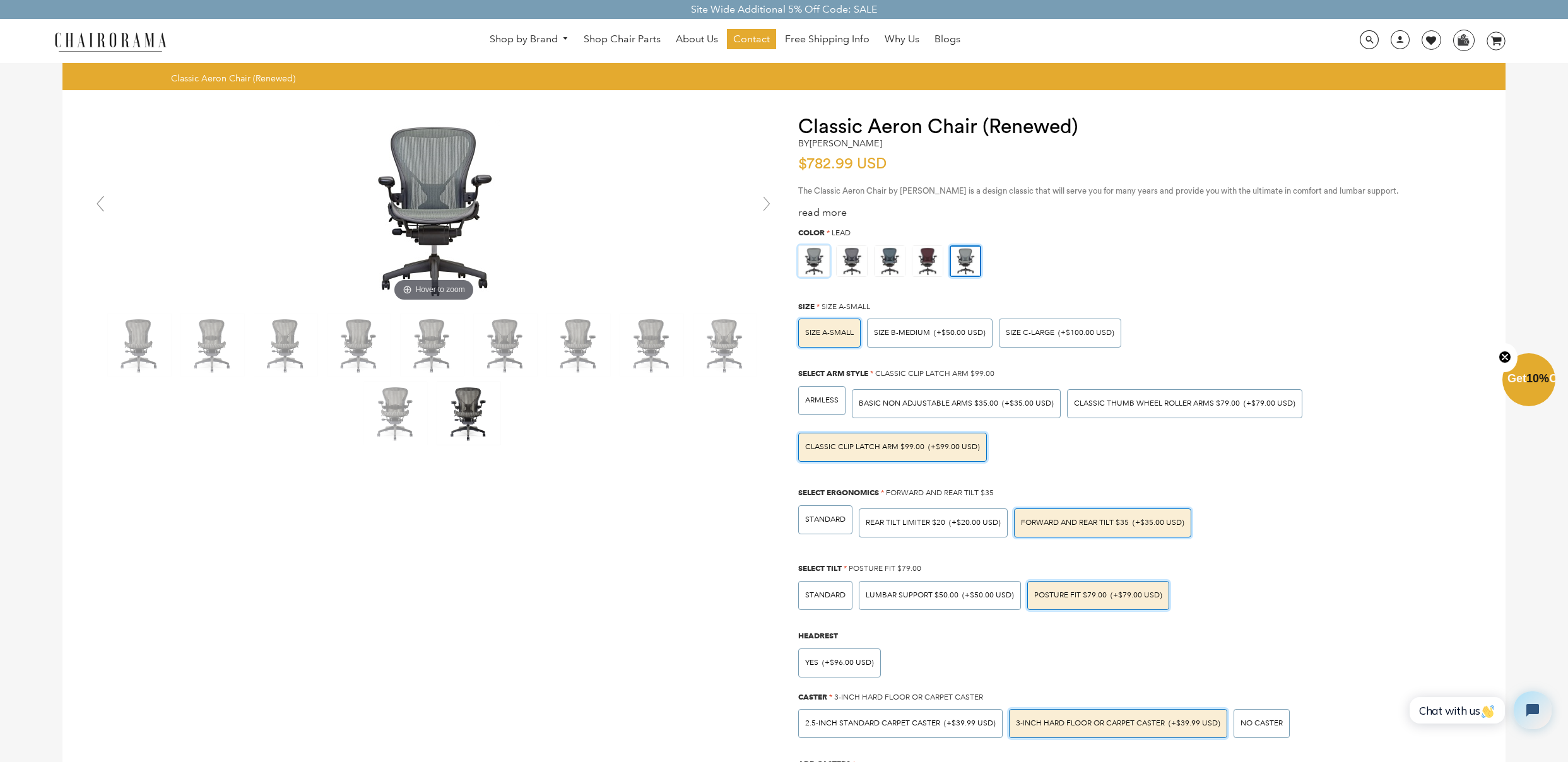
click at [813, 269] on img at bounding box center [814, 261] width 30 height 30
click at [0, 0] on input "radio" at bounding box center [0, 0] width 0 height 0
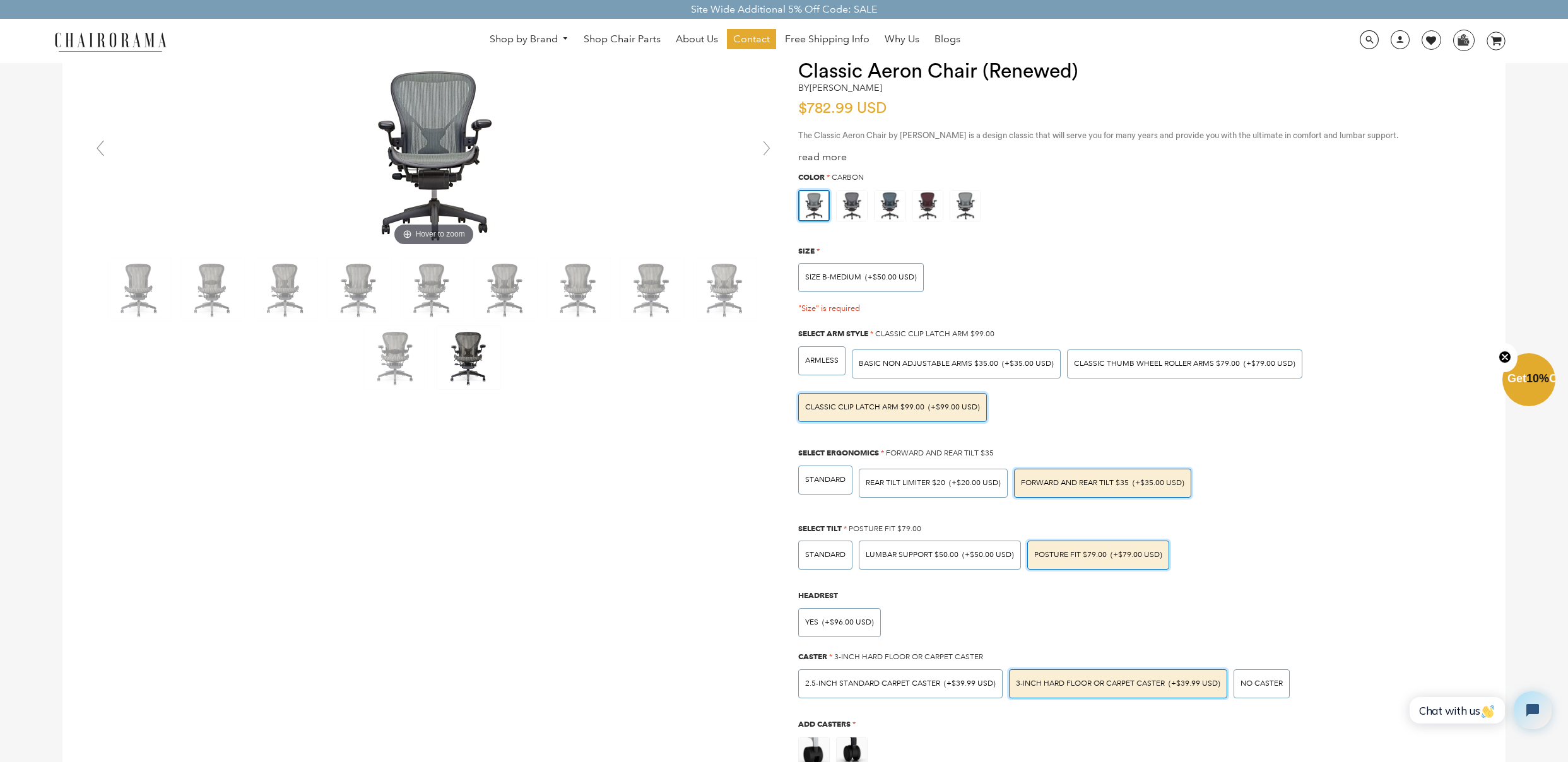
scroll to position [56, 0]
click at [1333, 382] on div "ARMLESS BASIC NON ADJUSTABLE ARMS $35.00 (+$35.00 USD) Classic Thumb Wheel Roll…" at bounding box center [1136, 383] width 688 height 87
copy div "Thumb Wheel Roller Arms $79.00 (+$79.00 USD)"
drag, startPoint x: 1299, startPoint y: 414, endPoint x: 1431, endPoint y: 3, distance: 431.7
click at [1110, 362] on div "ARMLESS BASIC NON ADJUSTABLE ARMS $35.00 (+$35.00 USD) Classic Thumb Wheel Roll…" at bounding box center [1136, 383] width 688 height 87
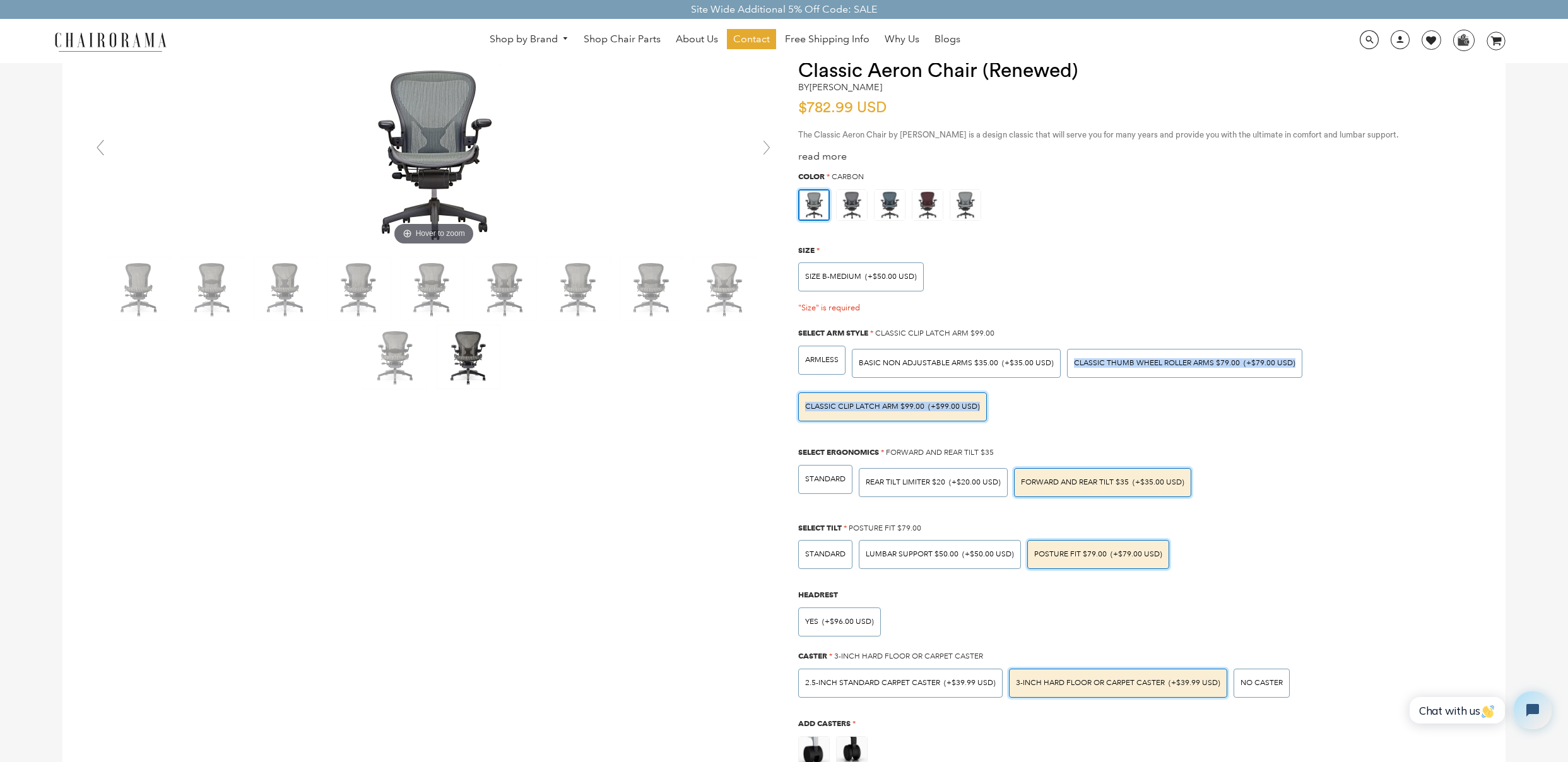
copy div "Classic Thumb Wheel Roller Arms $79.00 (+$79.00 USD) Classic Clip Latch Arm $99…"
drag, startPoint x: 1052, startPoint y: 424, endPoint x: 985, endPoint y: 416, distance: 67.5
click at [985, 416] on div "ARMLESS BASIC NON ADJUSTABLE ARMS $35.00 (+$35.00 USD) Classic Thumb Wheel Roll…" at bounding box center [1136, 383] width 688 height 87
click at [1142, 256] on div "SIZE A-SMALL SIZE B-MEDIUM (+$50.00 USD) SIZE C-LARGE (+$100.00 USD)" at bounding box center [1136, 274] width 688 height 36
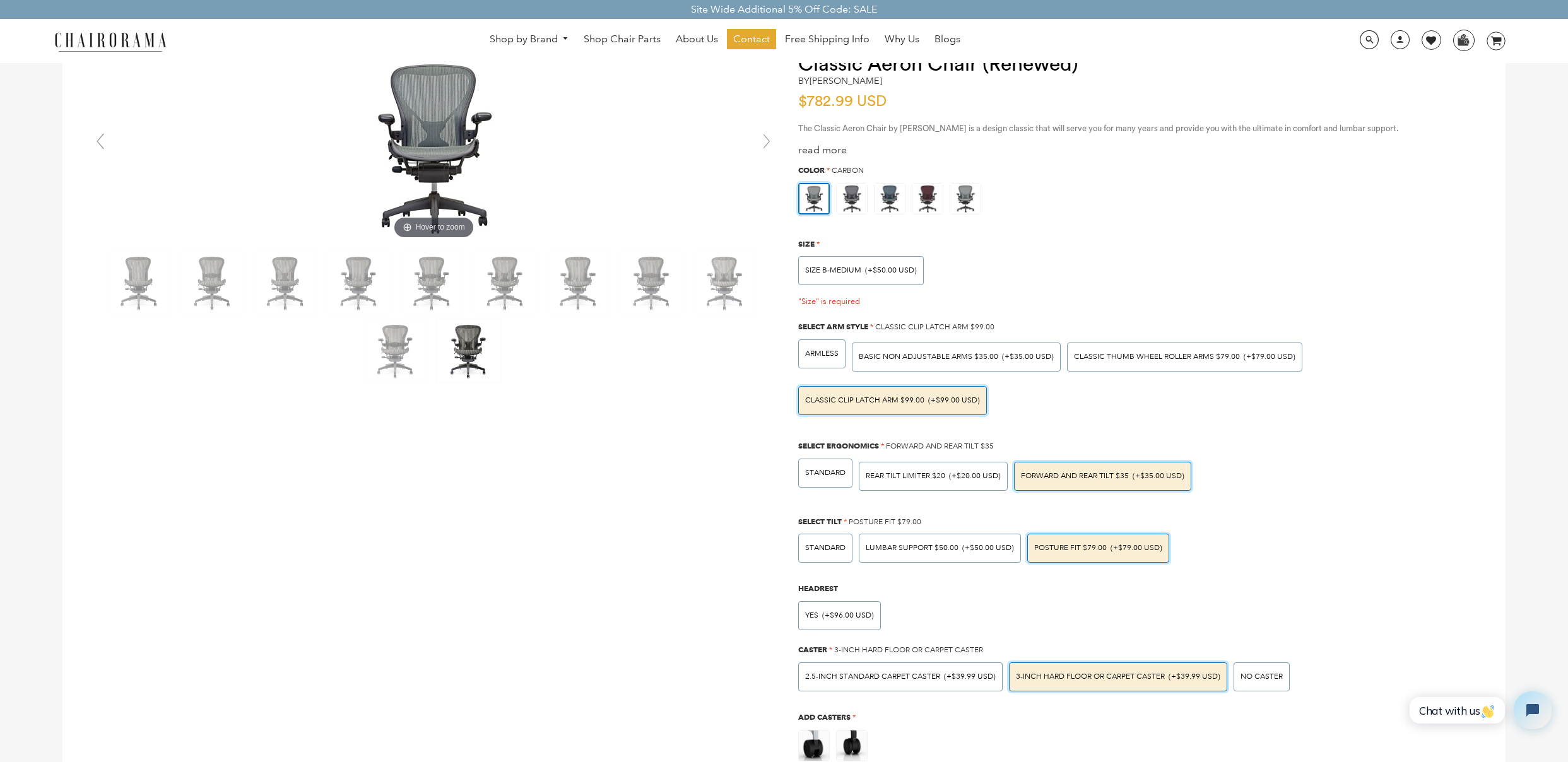
scroll to position [0, 0]
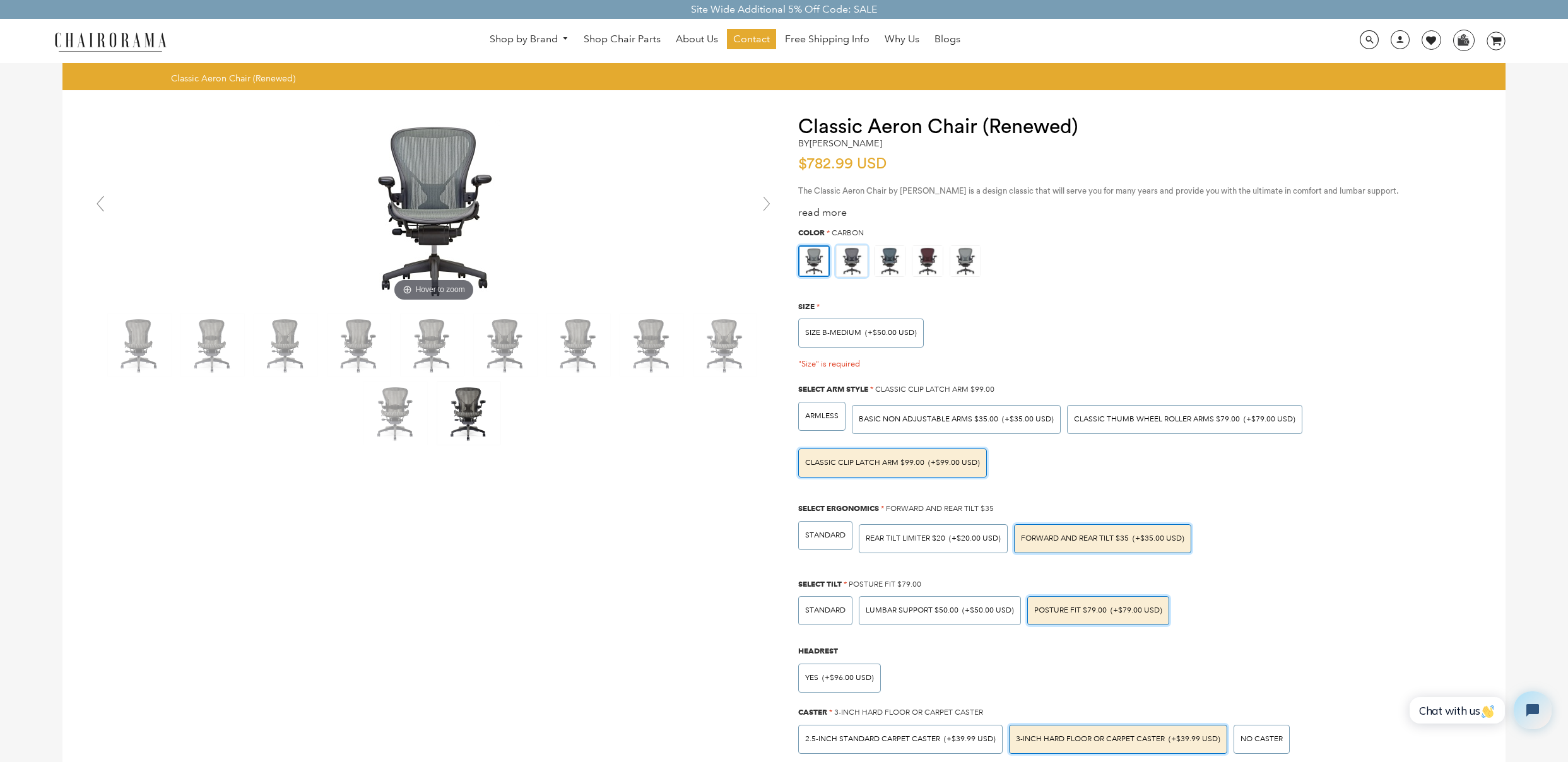
click at [858, 266] on img at bounding box center [852, 261] width 30 height 30
click at [0, 0] on input "radio" at bounding box center [0, 0] width 0 height 0
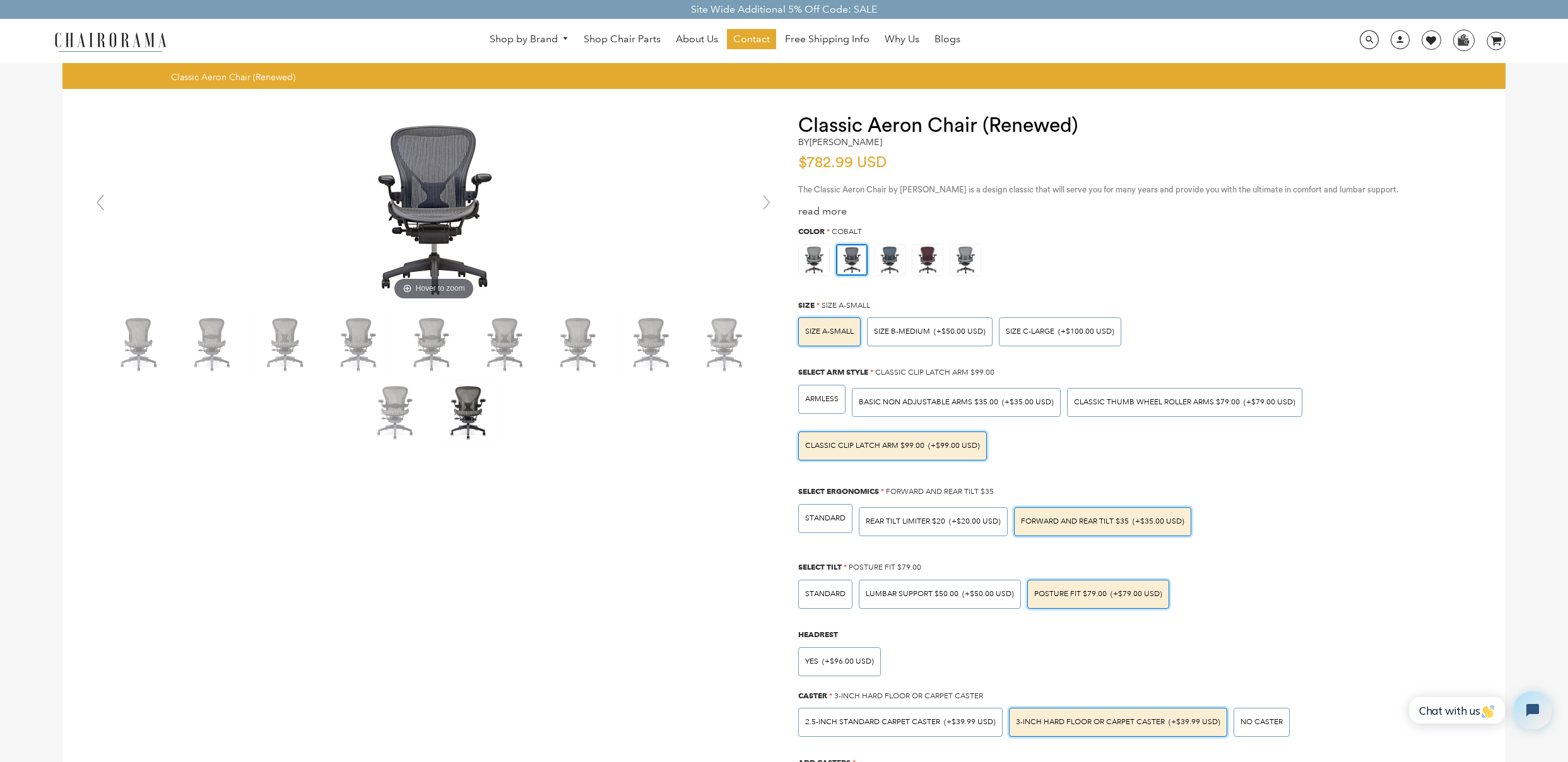
scroll to position [3, 0]
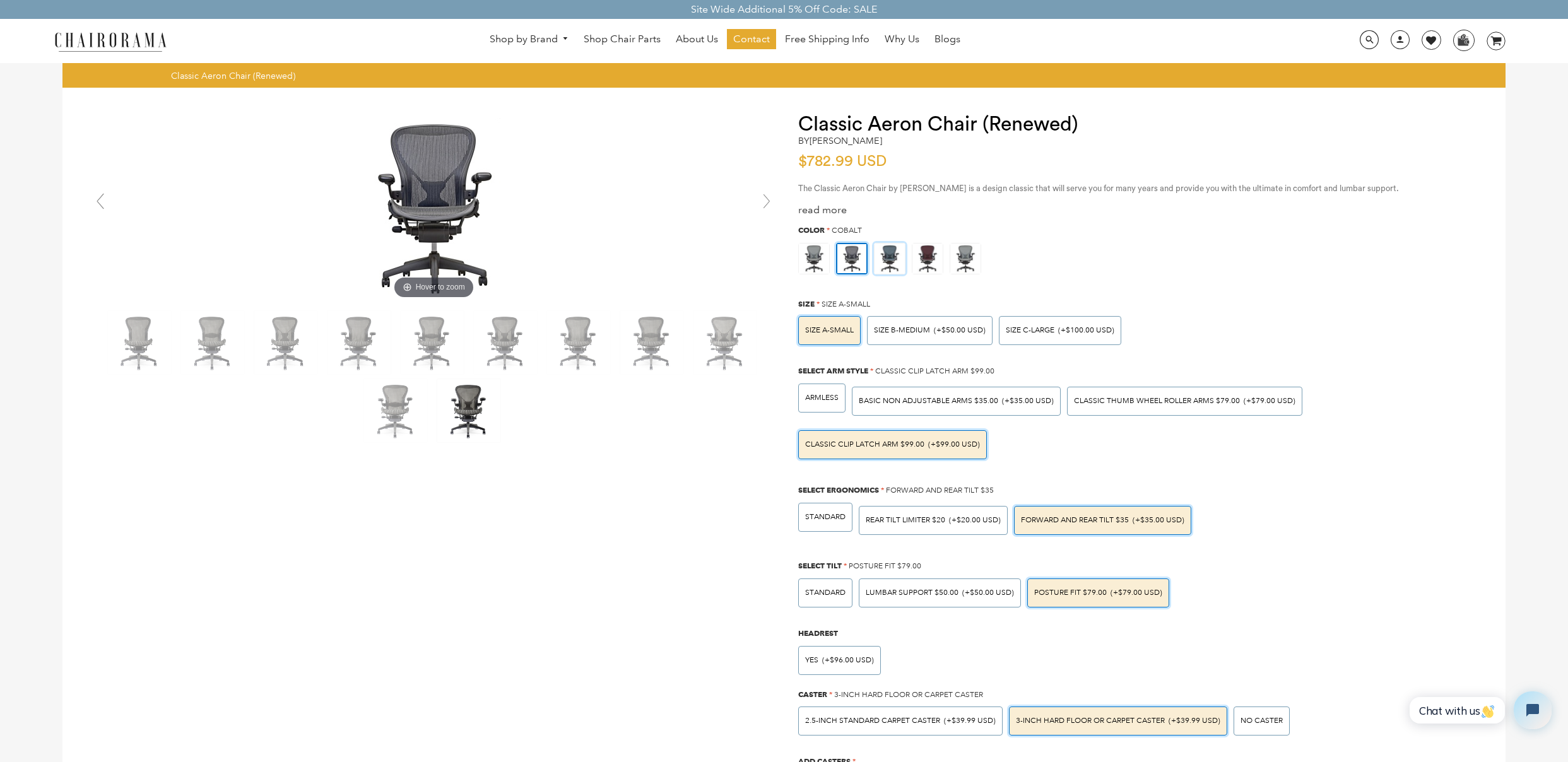
click at [893, 259] on img at bounding box center [889, 258] width 30 height 30
click at [0, 0] on input "radio" at bounding box center [0, 0] width 0 height 0
click at [929, 261] on img at bounding box center [927, 258] width 30 height 30
click at [0, 0] on input "radio" at bounding box center [0, 0] width 0 height 0
click at [961, 261] on img at bounding box center [965, 258] width 30 height 30
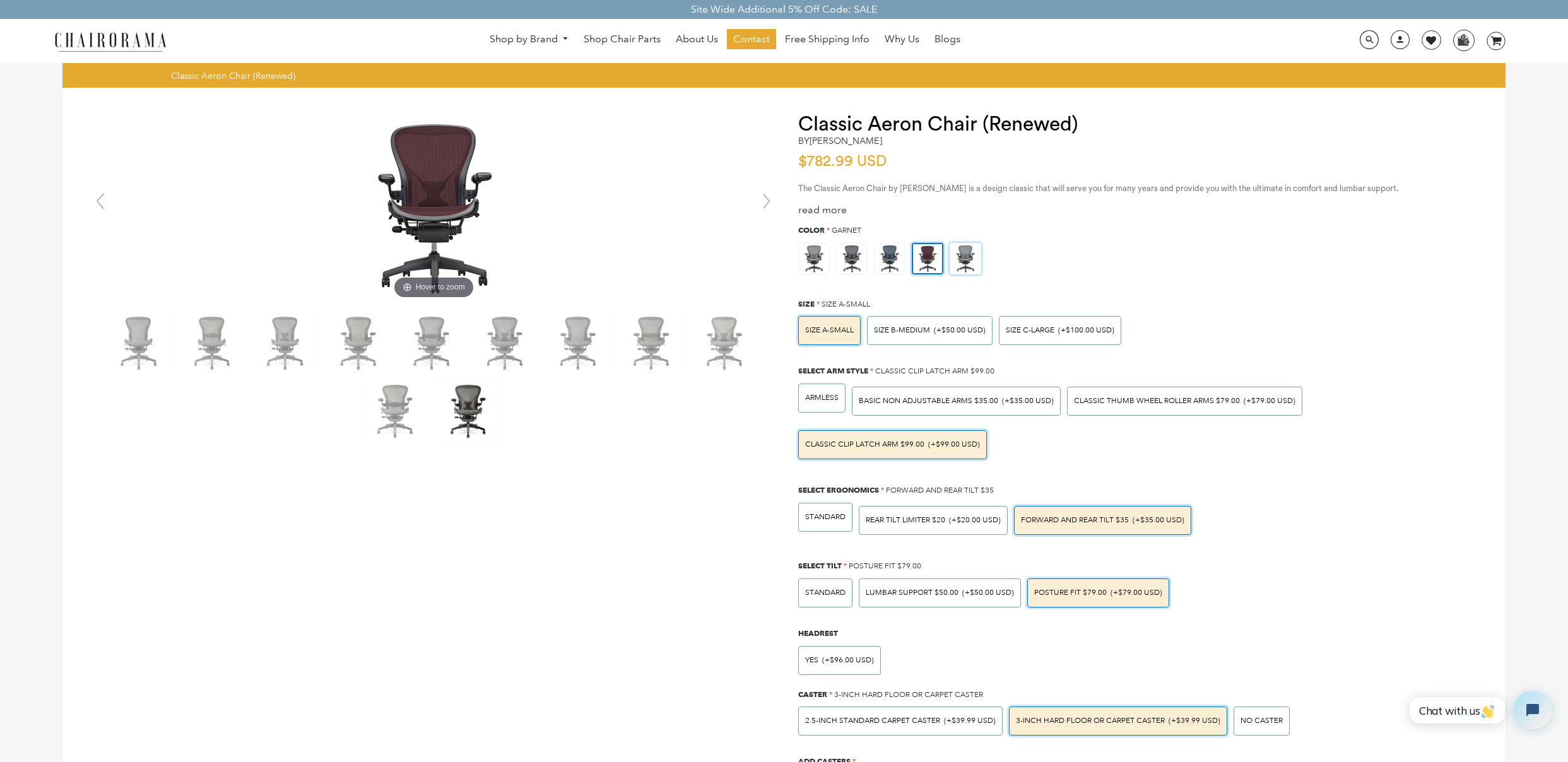
click at [0, 0] on input "radio" at bounding box center [0, 0] width 0 height 0
click at [858, 263] on img at bounding box center [852, 258] width 30 height 30
click at [0, 0] on input "radio" at bounding box center [0, 0] width 0 height 0
click at [970, 255] on img at bounding box center [965, 258] width 30 height 30
click at [0, 0] on input "radio" at bounding box center [0, 0] width 0 height 0
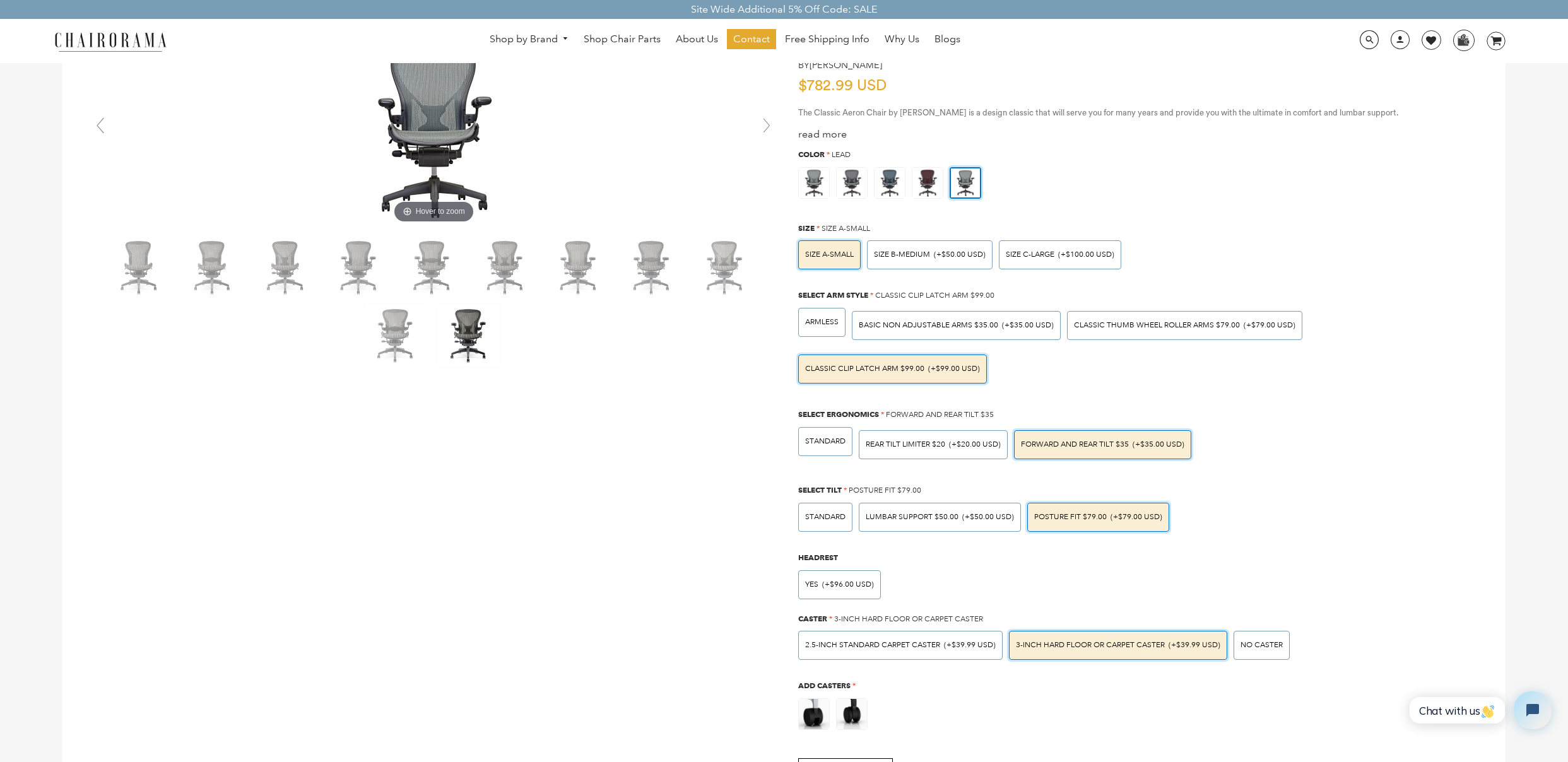
scroll to position [79, 0]
click at [860, 185] on img at bounding box center [852, 182] width 30 height 30
click at [0, 0] on input "radio" at bounding box center [0, 0] width 0 height 0
click at [973, 186] on img at bounding box center [965, 182] width 30 height 30
click at [0, 0] on input "radio" at bounding box center [0, 0] width 0 height 0
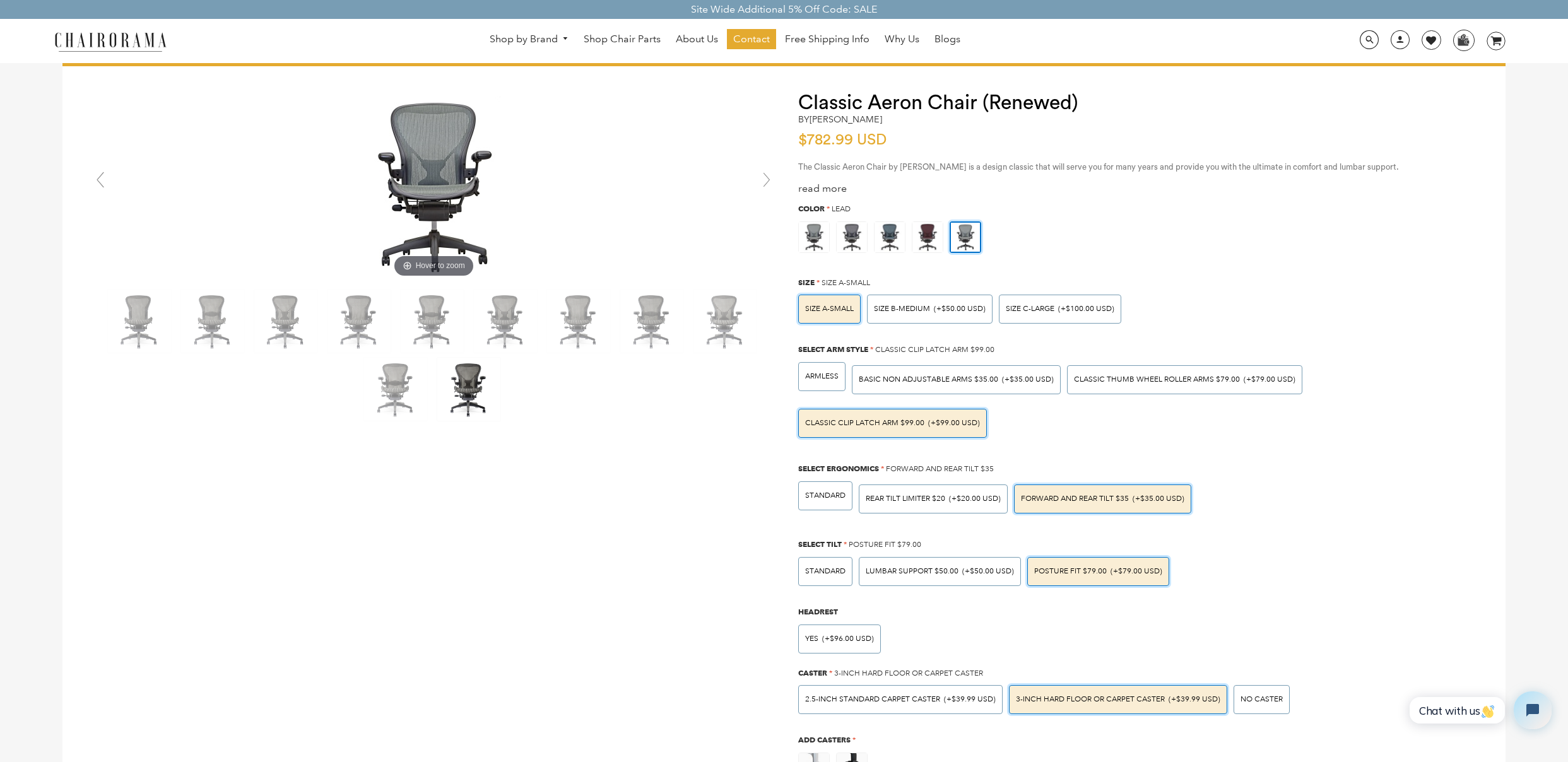
scroll to position [0, 0]
